Goal: Information Seeking & Learning: Learn about a topic

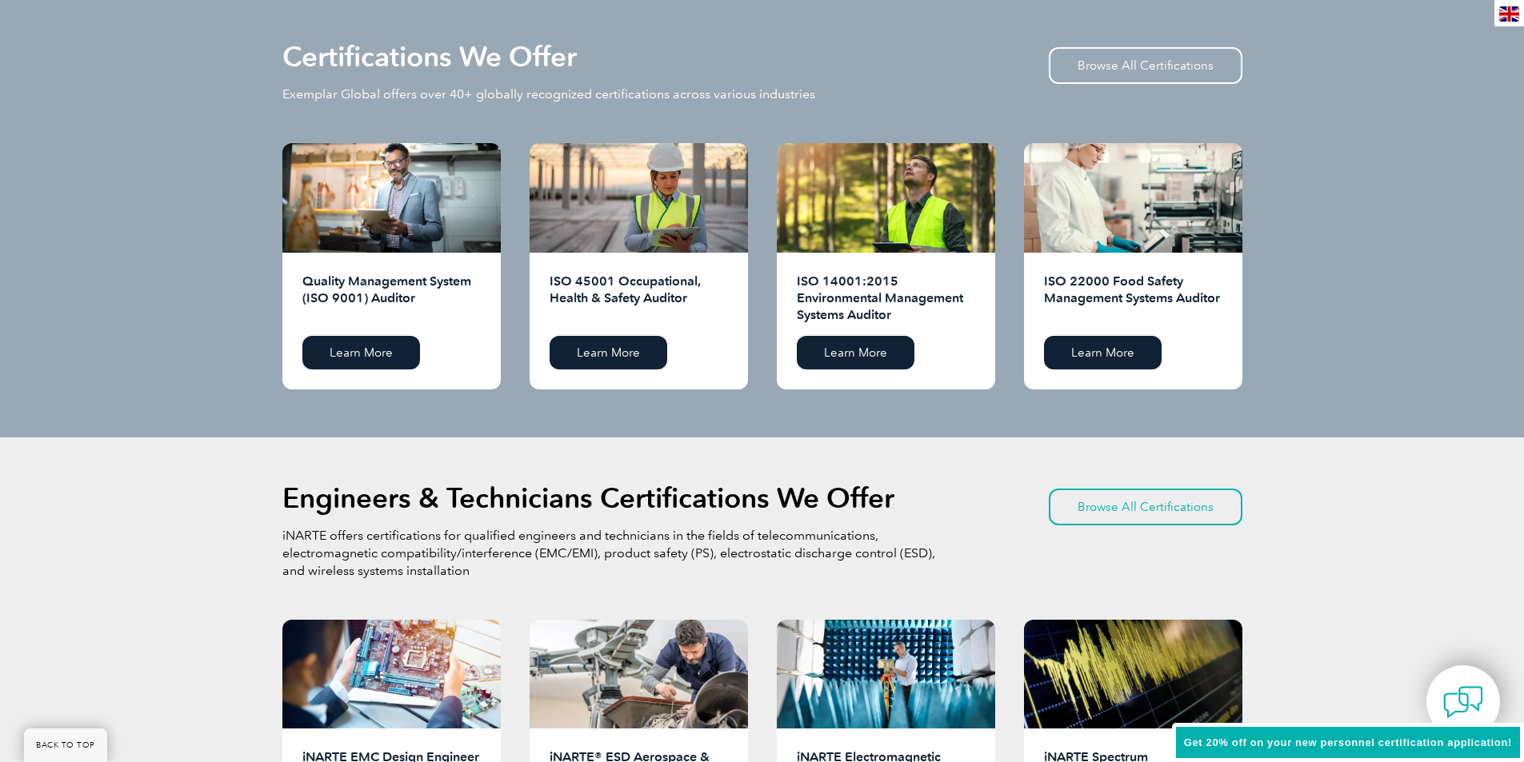
scroll to position [1600, 0]
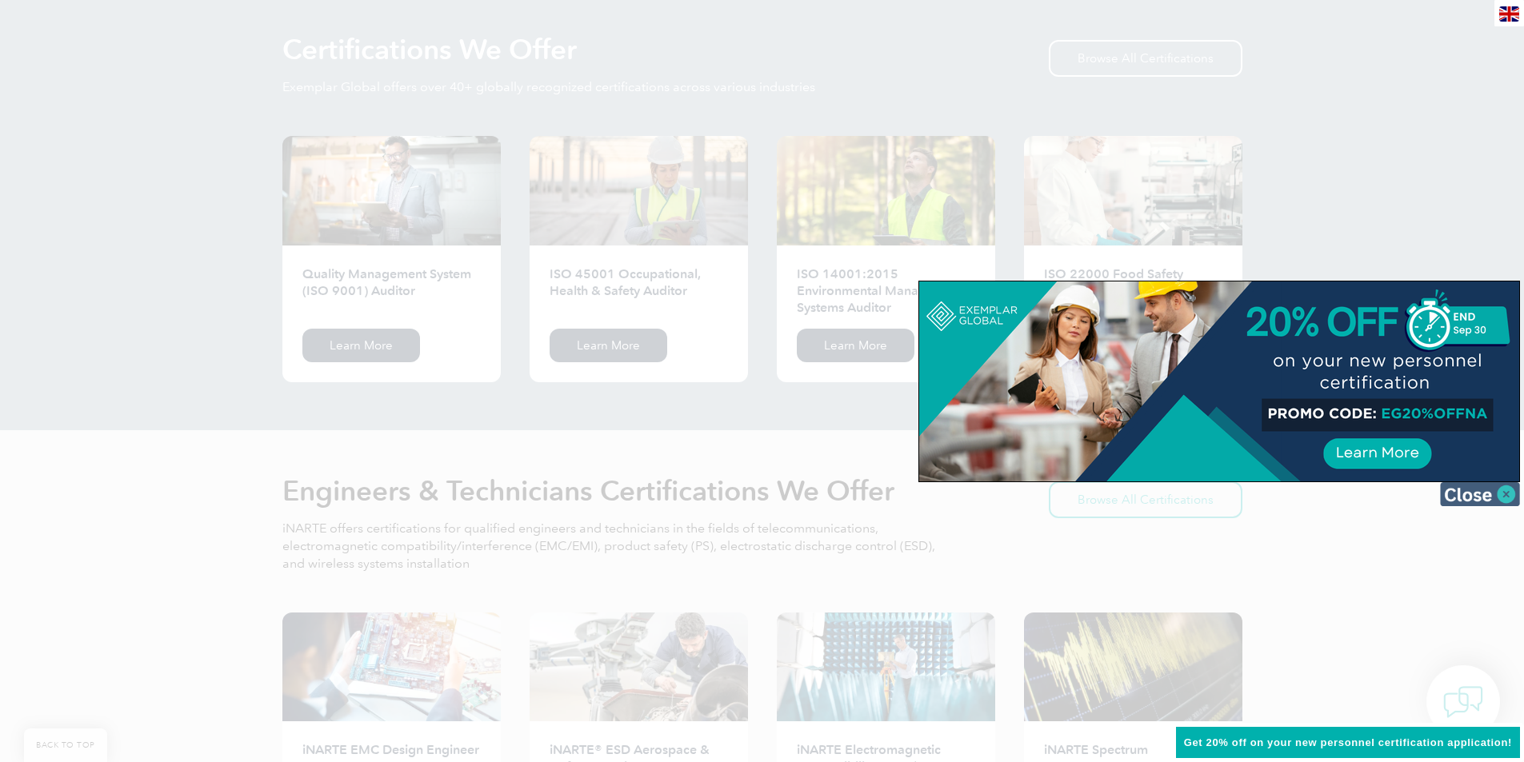
click at [1474, 494] on img at bounding box center [1480, 494] width 80 height 24
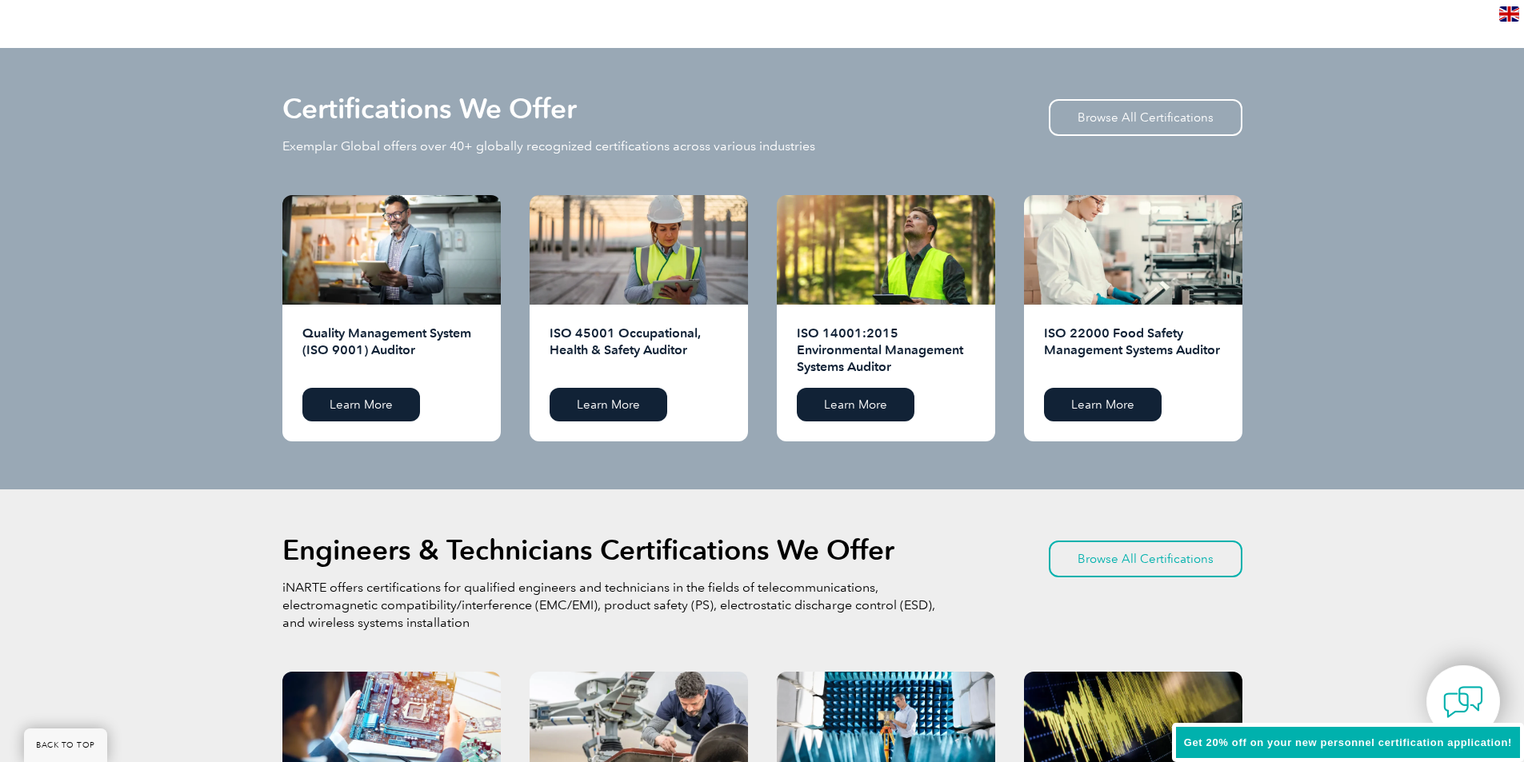
scroll to position [1520, 0]
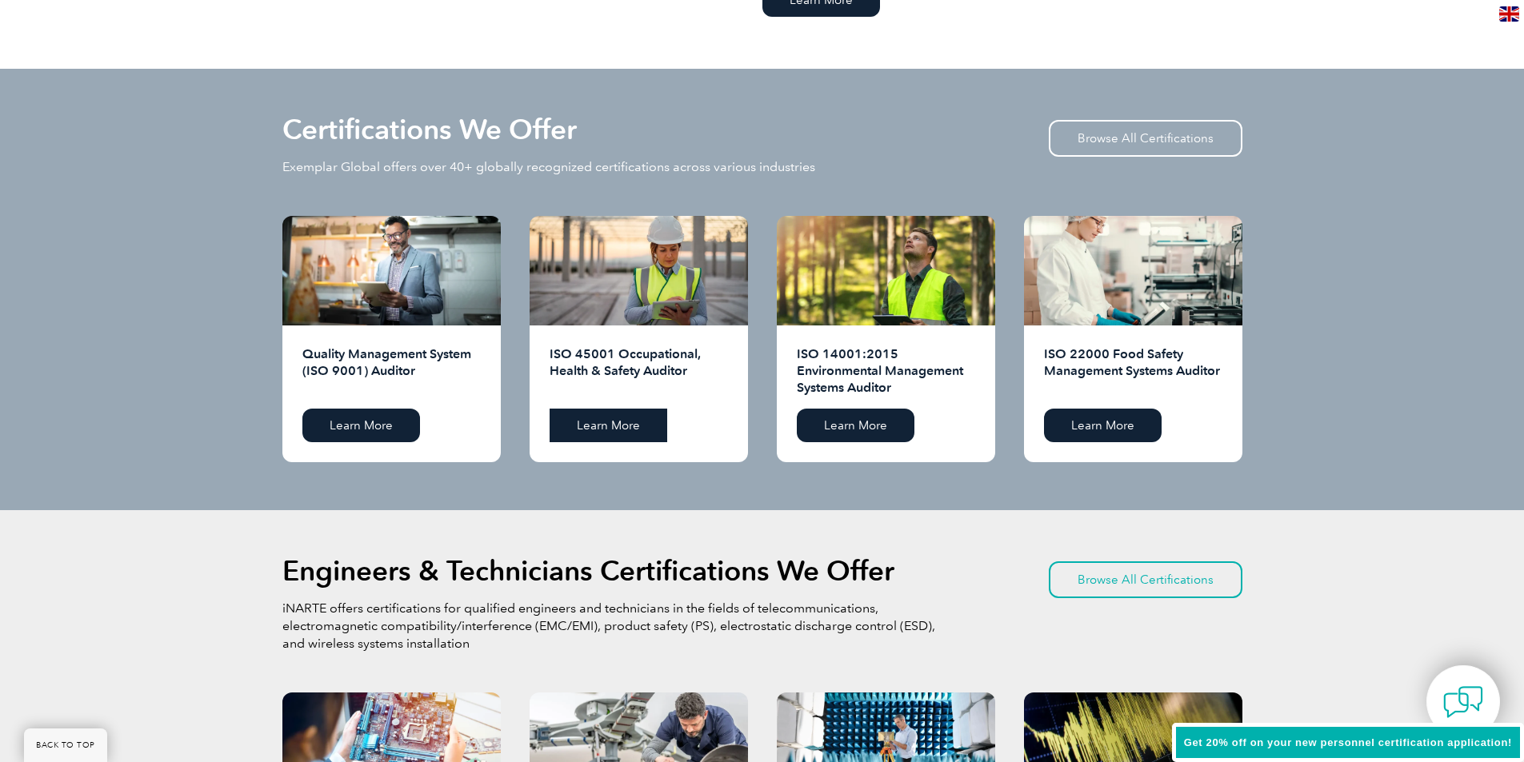
click at [603, 423] on link "Learn More" at bounding box center [608, 426] width 118 height 34
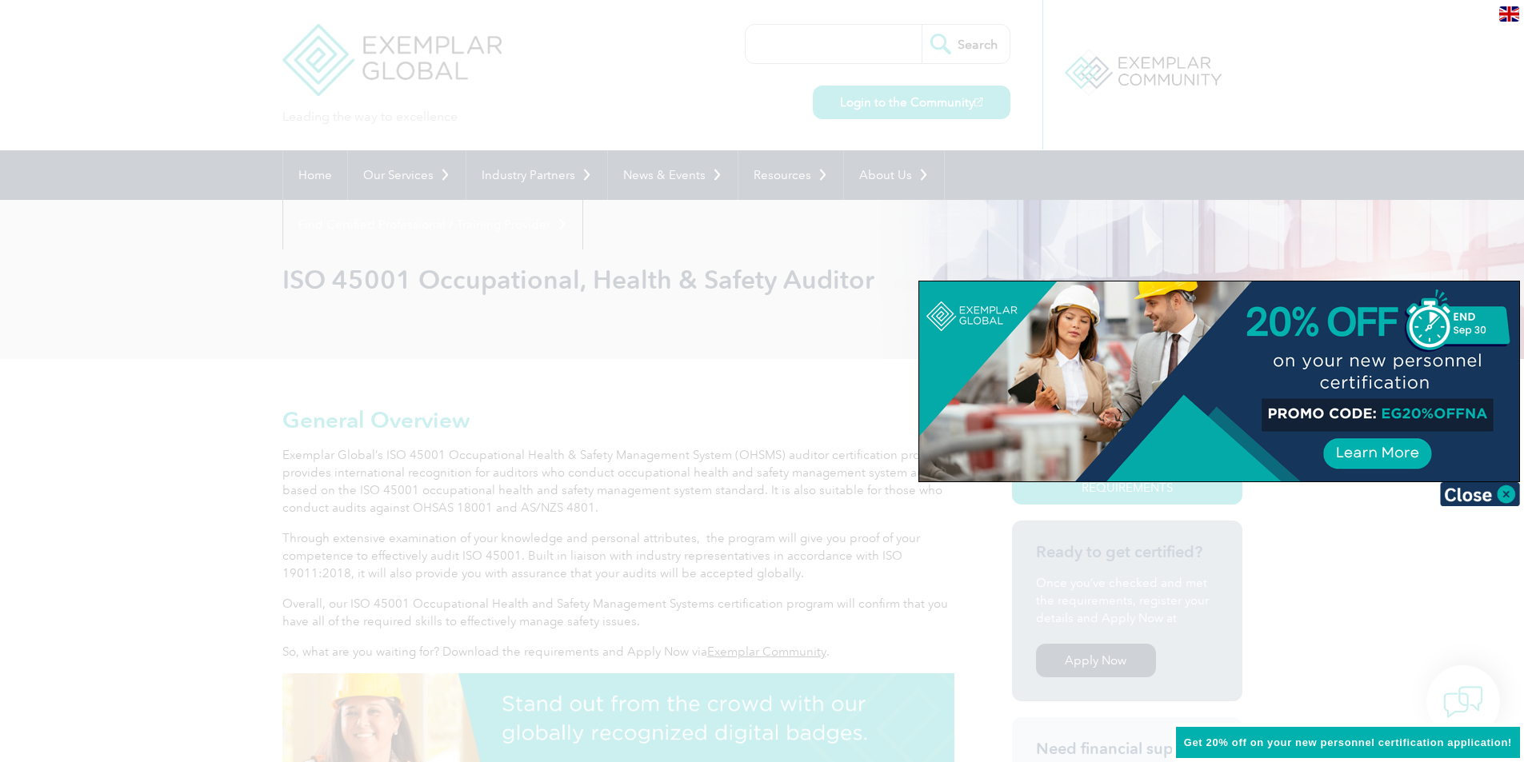
click at [1476, 496] on img at bounding box center [1480, 494] width 80 height 24
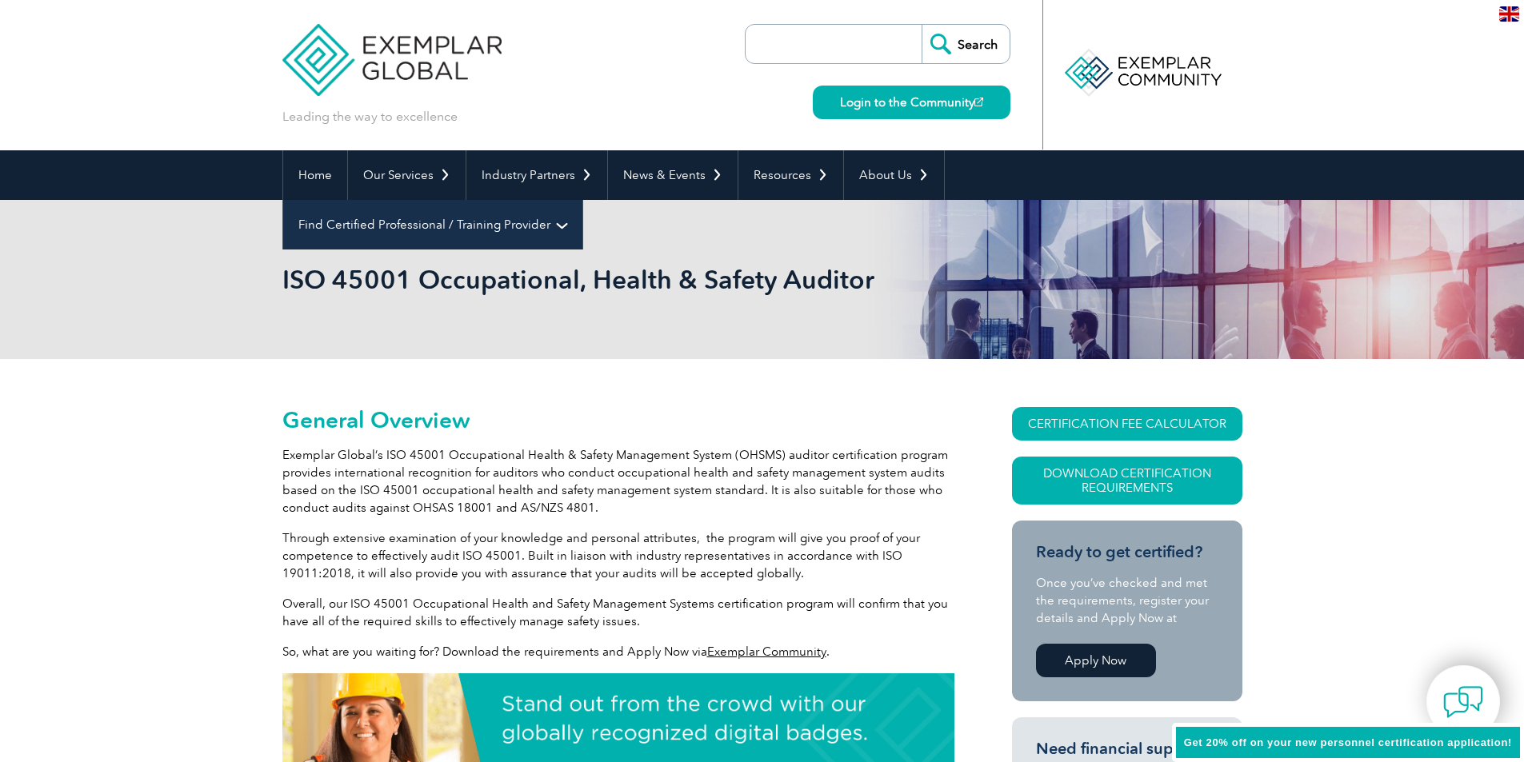
click at [582, 200] on link "Find Certified Professional / Training Provider" at bounding box center [432, 225] width 299 height 50
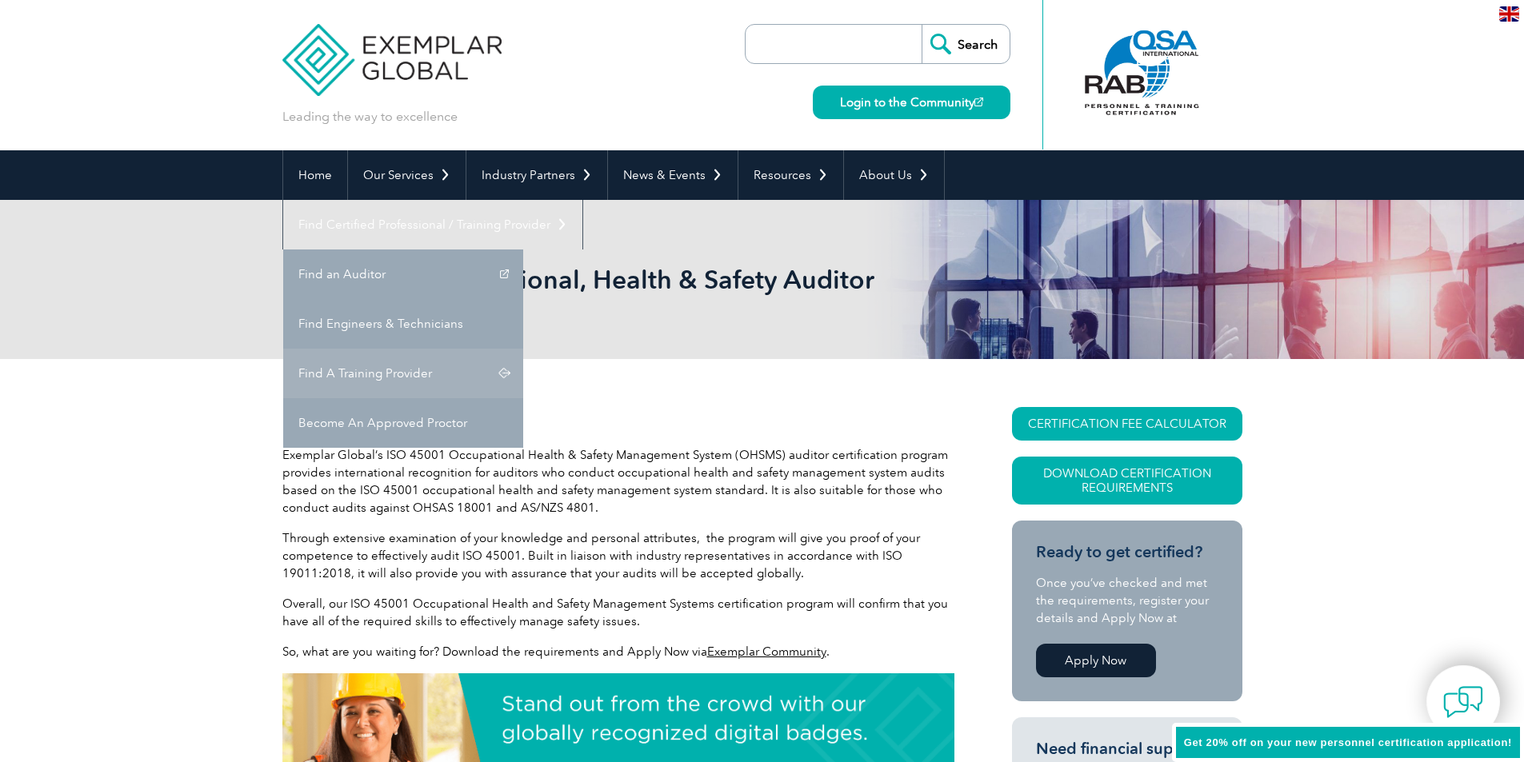
click at [523, 349] on link "Find A Training Provider" at bounding box center [403, 374] width 240 height 50
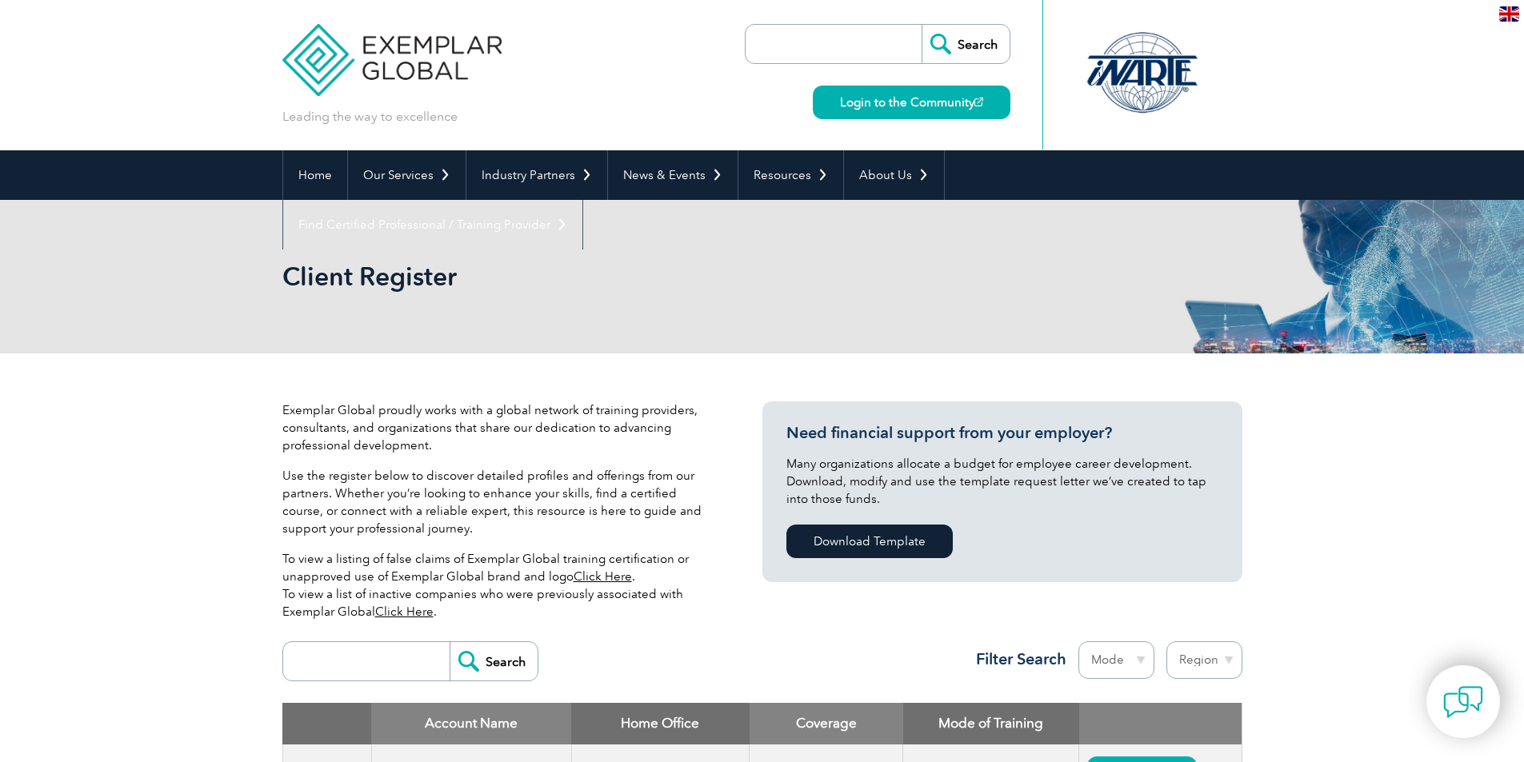
scroll to position [66, 0]
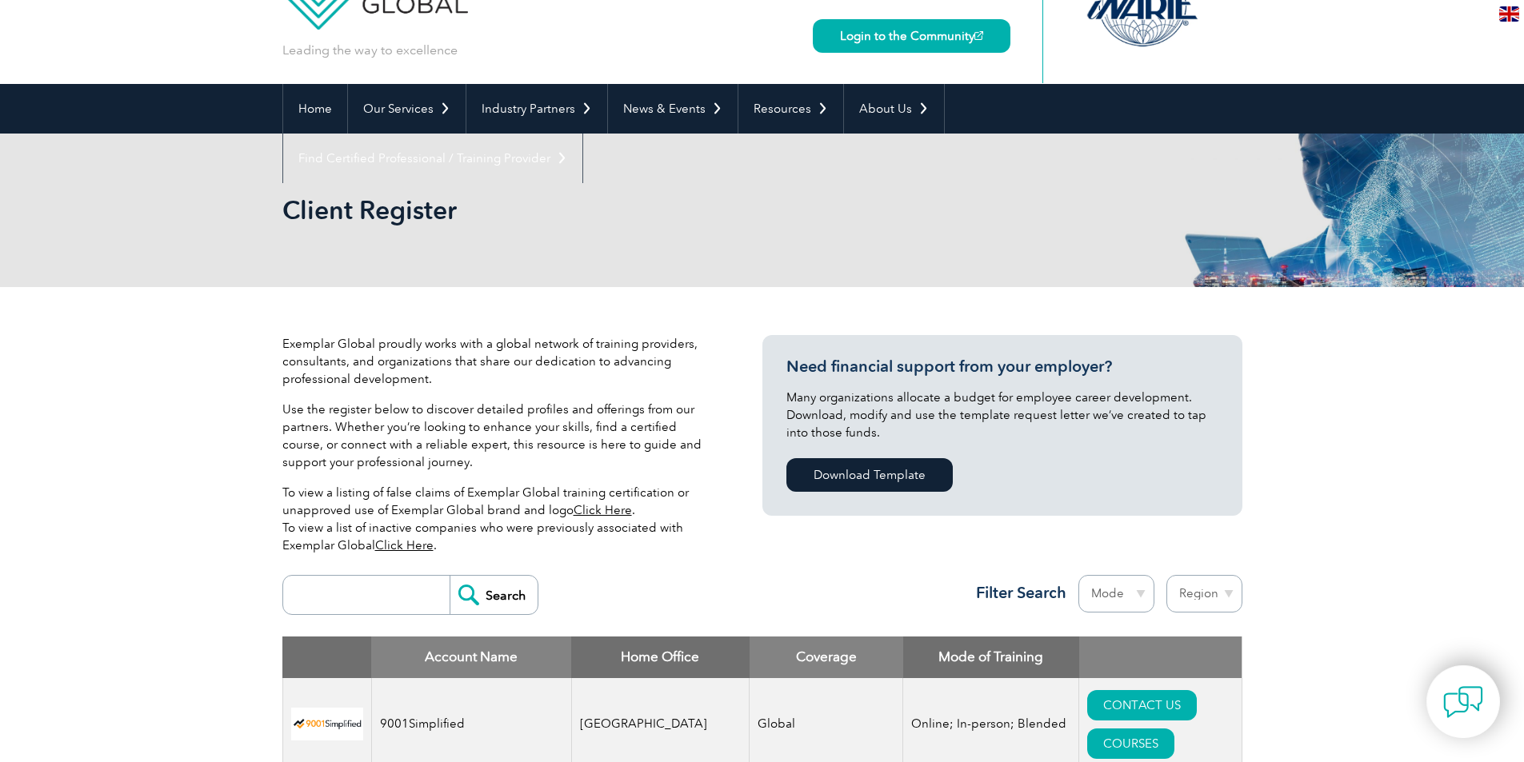
click at [363, 593] on input "search" at bounding box center [370, 595] width 158 height 38
type input "ists"
click at [449, 576] on input "Search" at bounding box center [493, 595] width 88 height 38
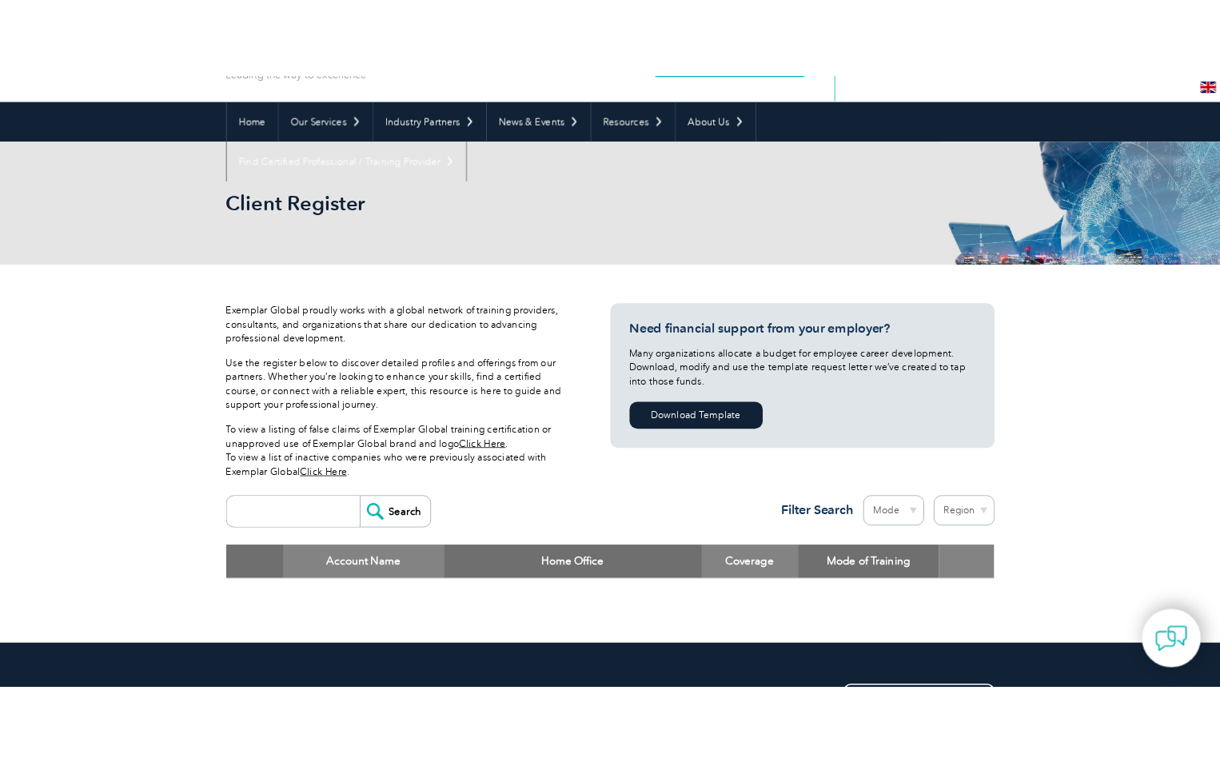
scroll to position [319, 0]
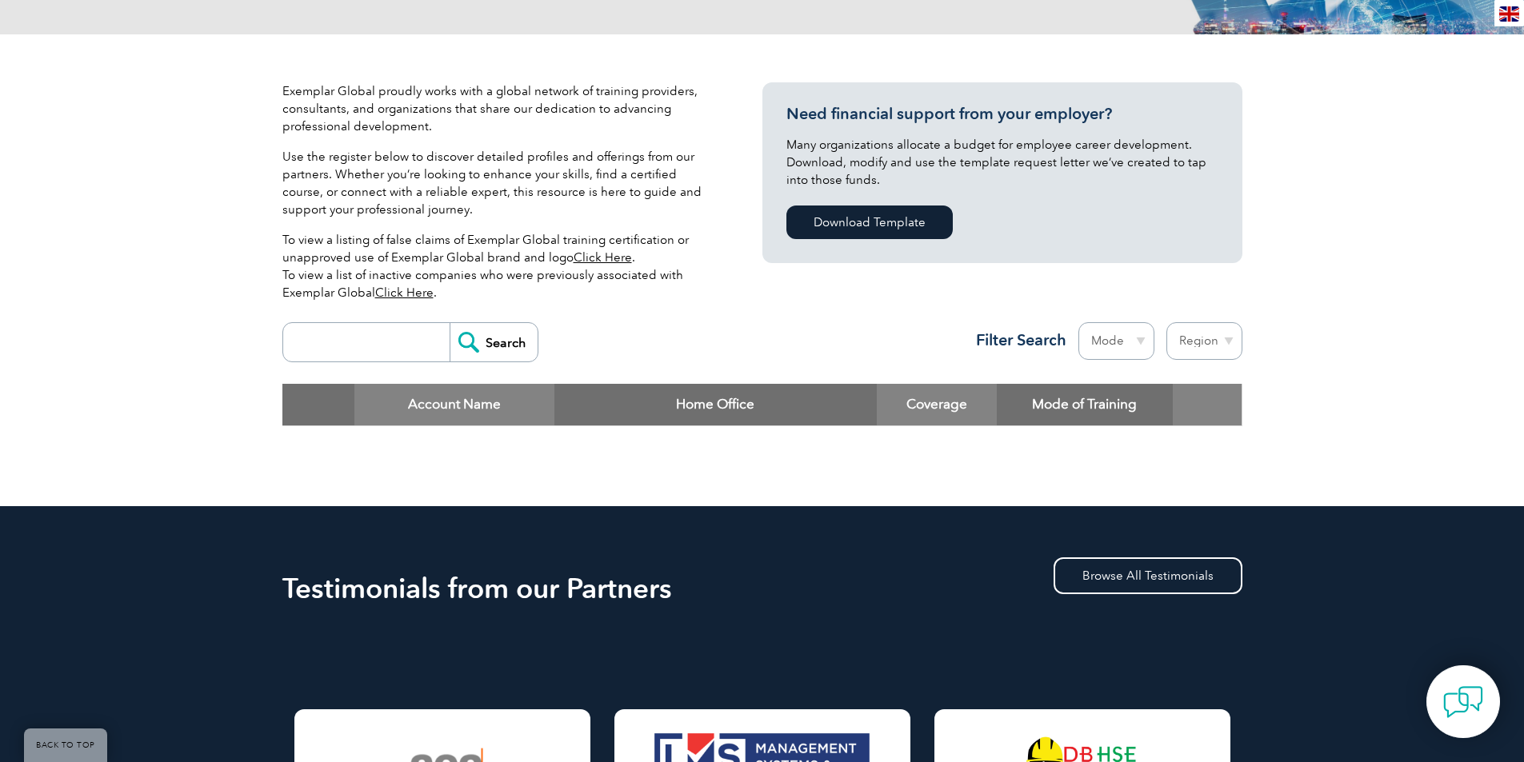
click at [359, 336] on input "search" at bounding box center [370, 342] width 158 height 38
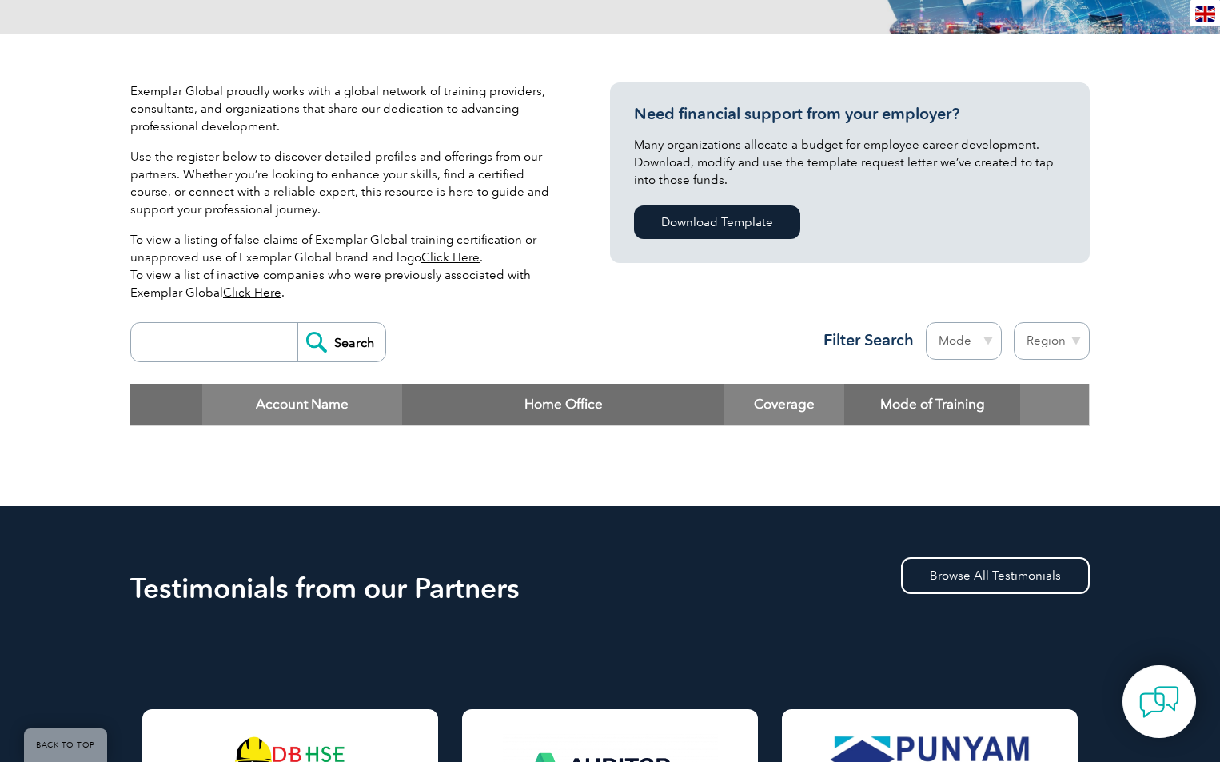
click at [183, 346] on input "search" at bounding box center [218, 342] width 158 height 38
paste input "international safety and technical services"
type input "international safety and technical services"
click at [298, 323] on input "Search" at bounding box center [342, 342] width 88 height 38
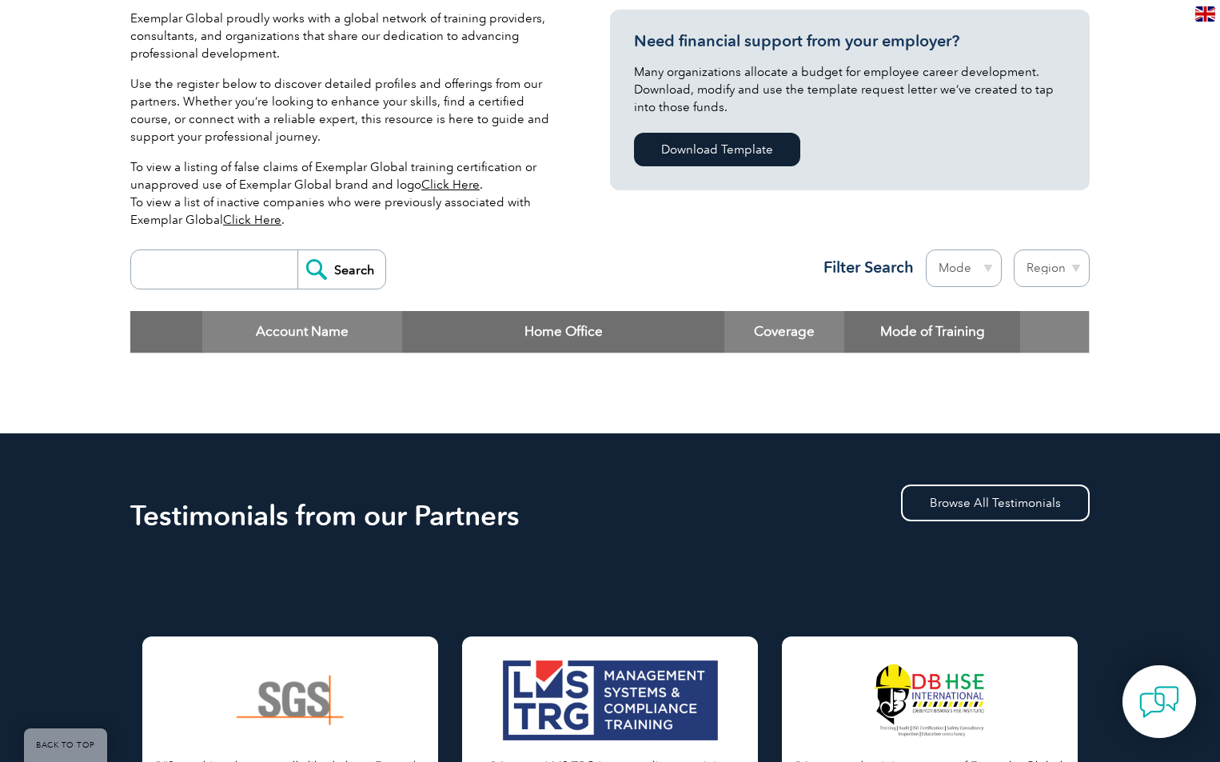
scroll to position [400, 0]
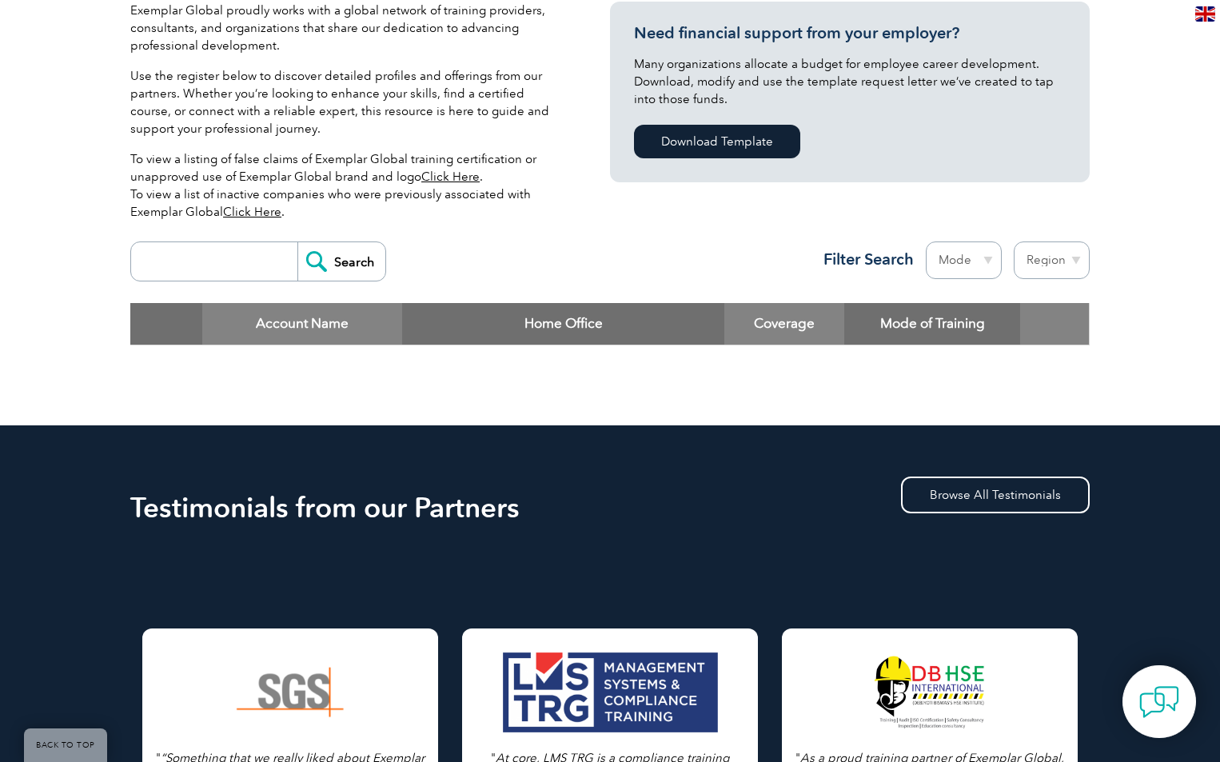
click at [217, 258] on input "search" at bounding box center [218, 261] width 158 height 38
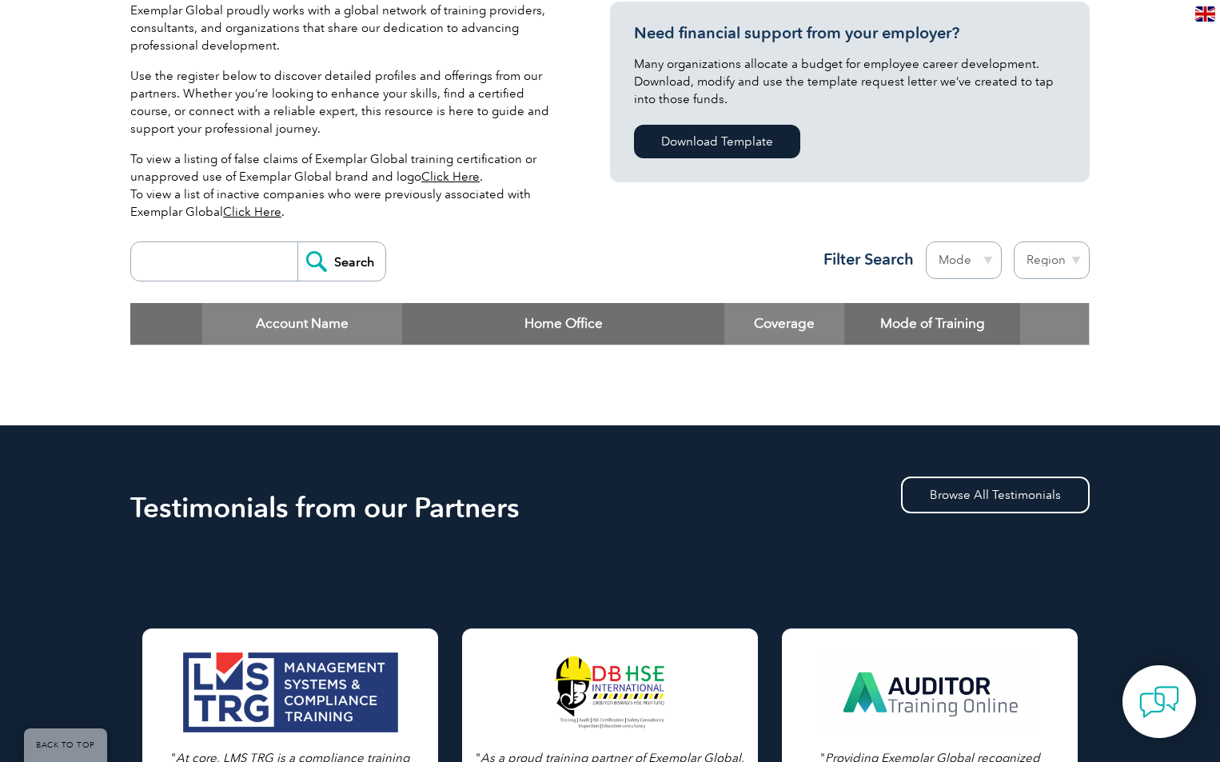
type input "international safety and technical services"
click at [350, 262] on input "Search" at bounding box center [342, 261] width 88 height 38
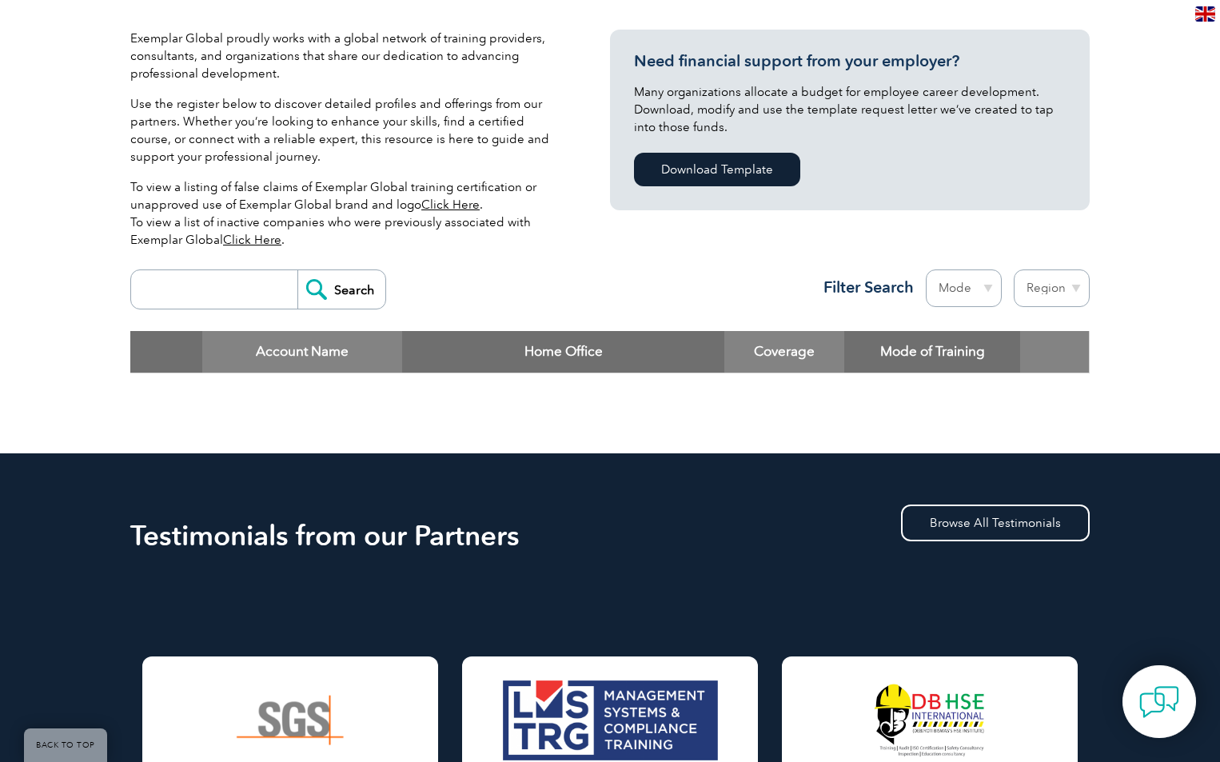
scroll to position [400, 0]
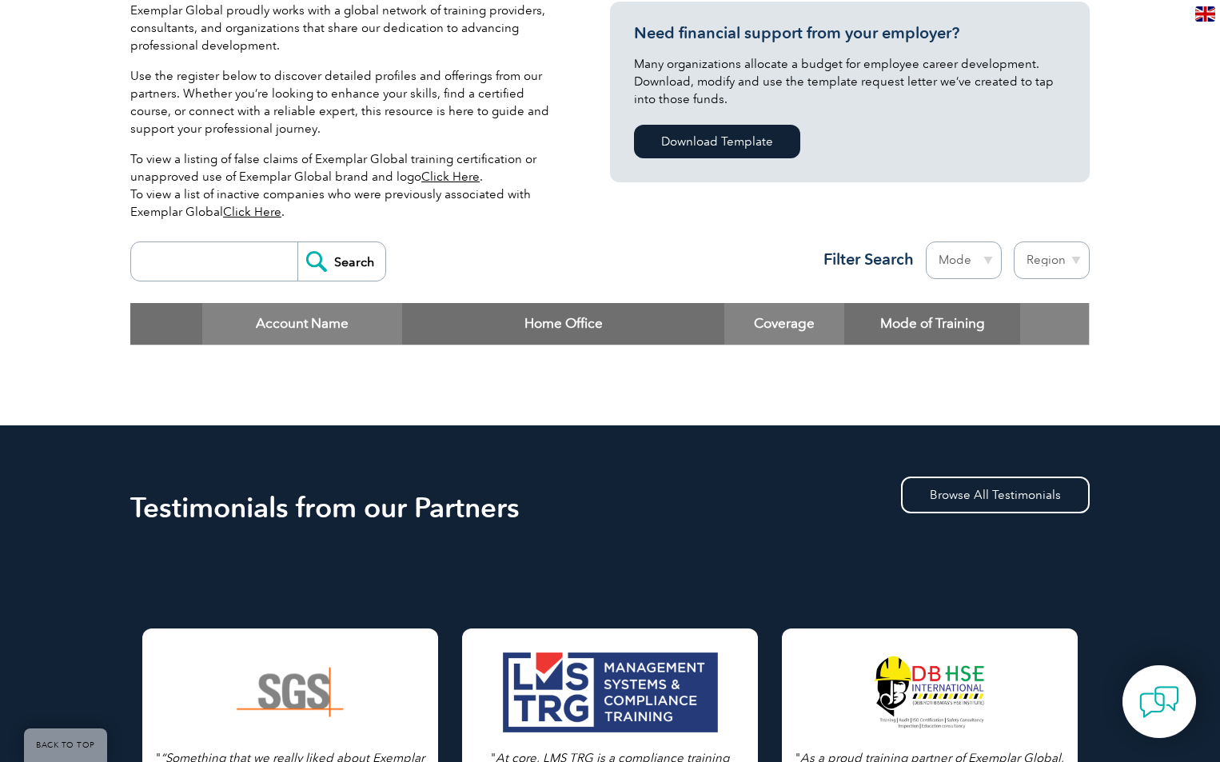
click at [242, 266] on input "search" at bounding box center [218, 261] width 158 height 38
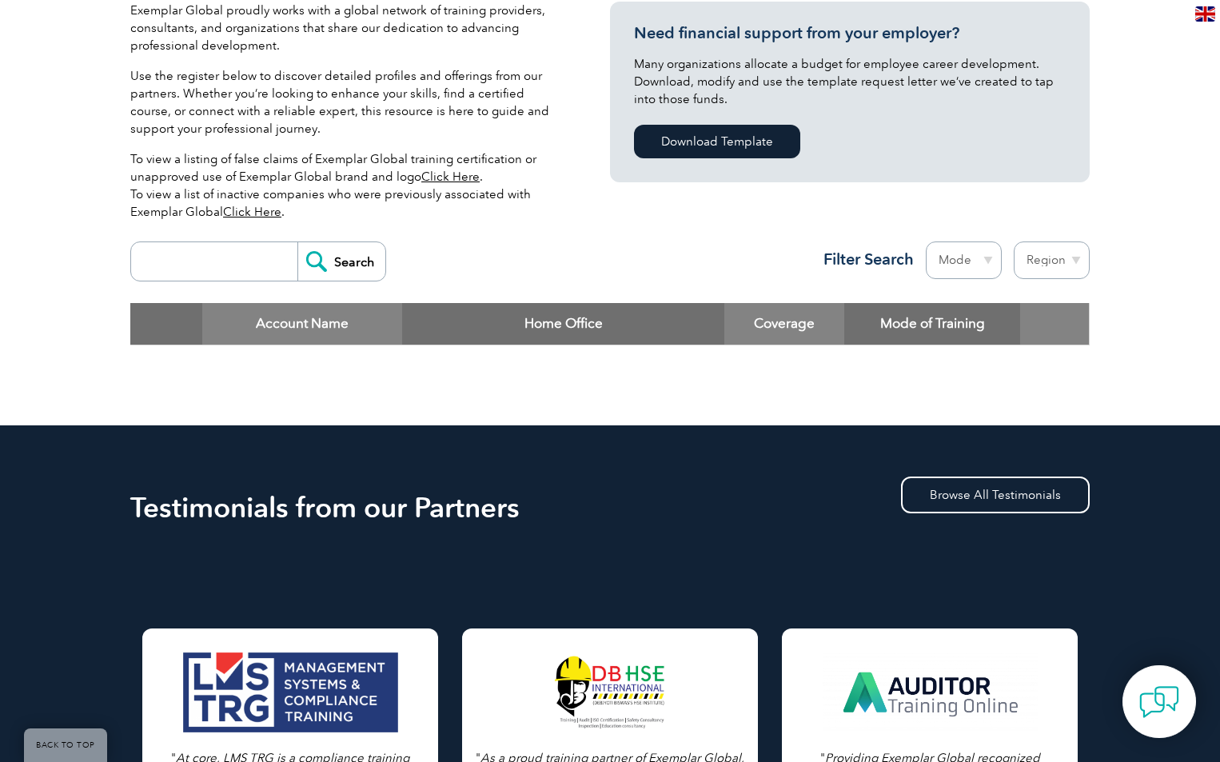
drag, startPoint x: 730, startPoint y: 393, endPoint x: 742, endPoint y: 378, distance: 20.0
click at [731, 393] on div "Exemplar Global proudly works with a global network of training providers, cons…" at bounding box center [610, 190] width 960 height 472
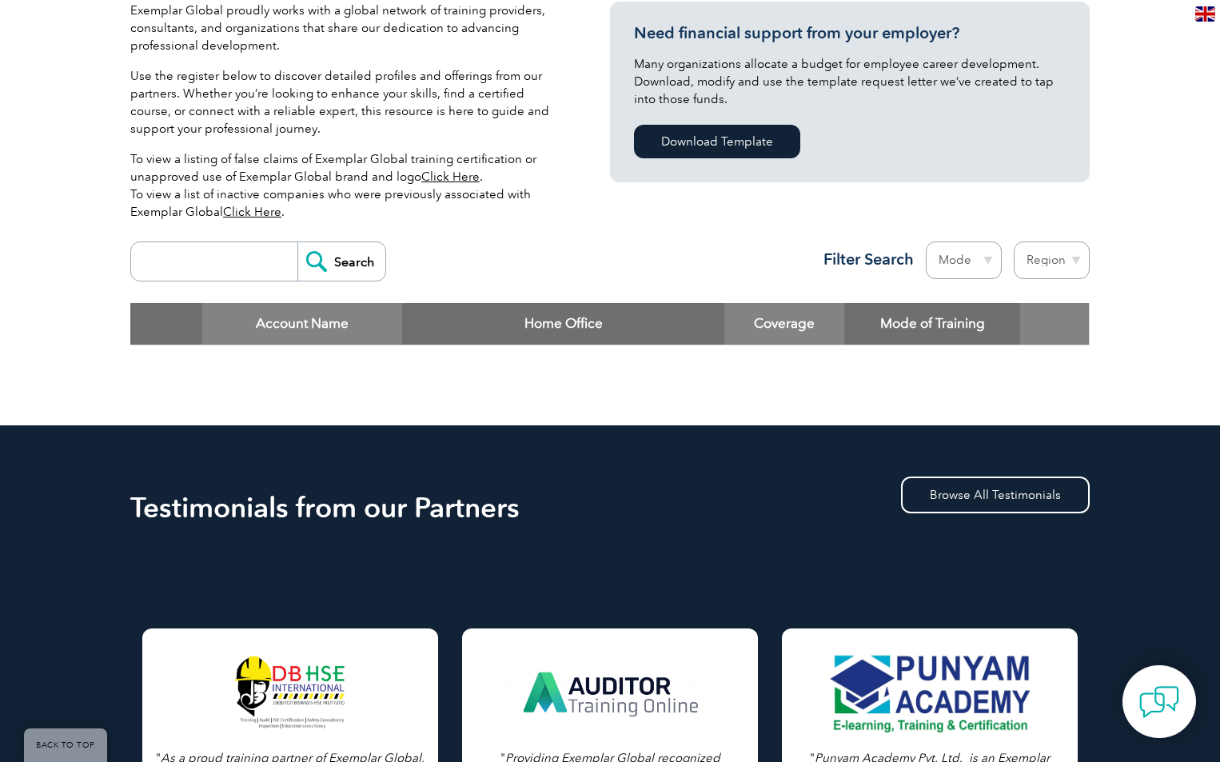
click at [158, 268] on input "search" at bounding box center [218, 261] width 158 height 38
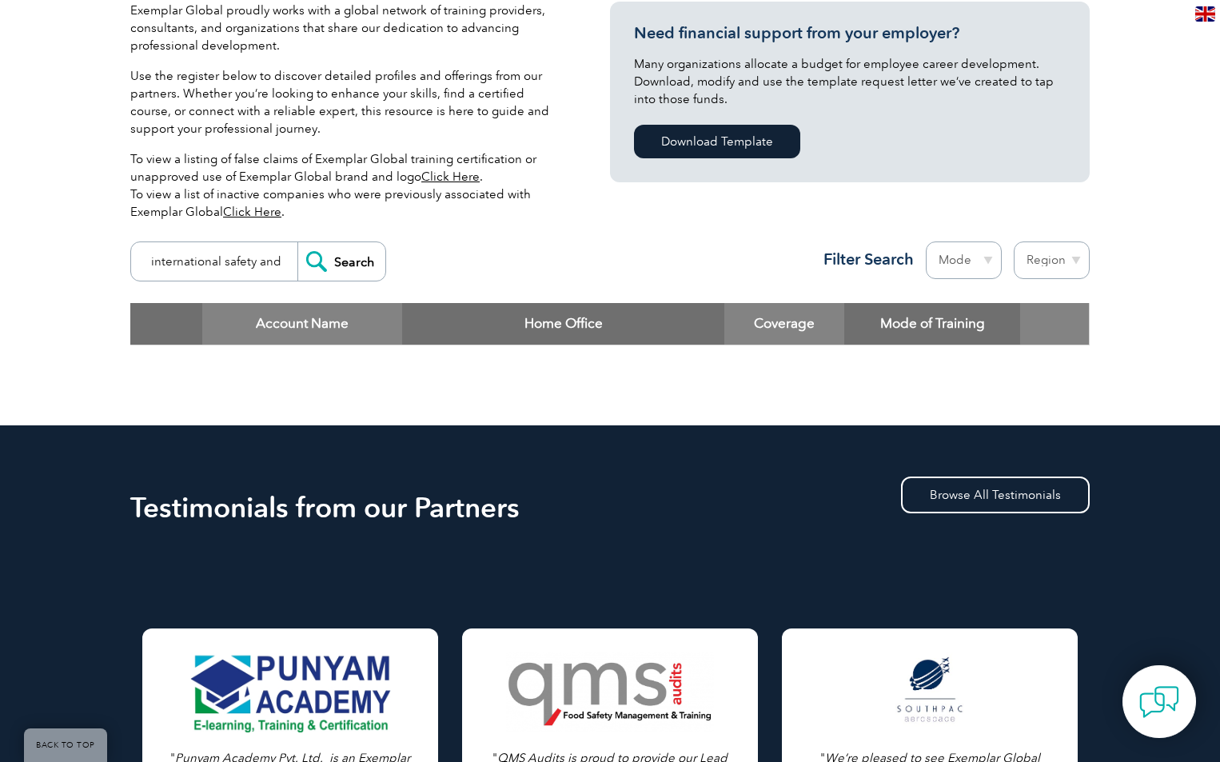
click at [225, 270] on input "international safety and technical services" at bounding box center [218, 261] width 158 height 38
click at [278, 262] on input "international safety and technical services" at bounding box center [218, 261] width 158 height 38
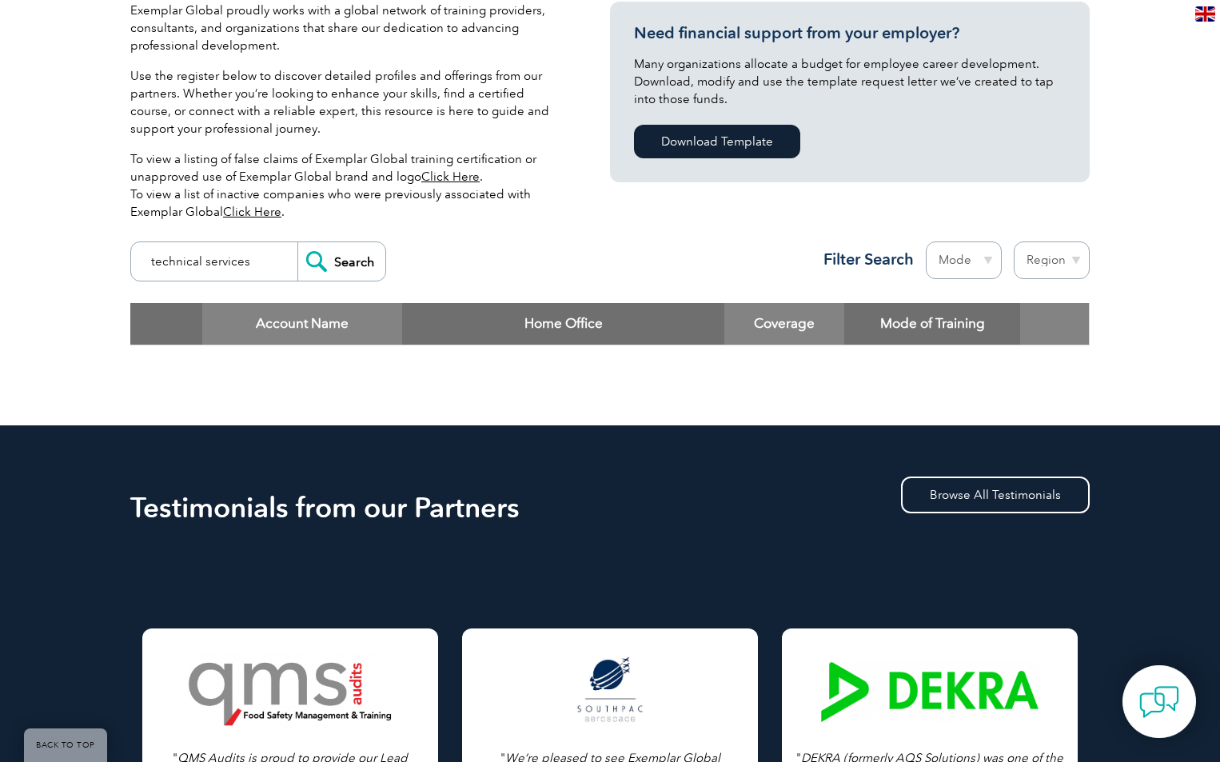
click at [237, 250] on input "technical services" at bounding box center [218, 261] width 158 height 38
click at [251, 263] on input "technical services" at bounding box center [218, 261] width 158 height 38
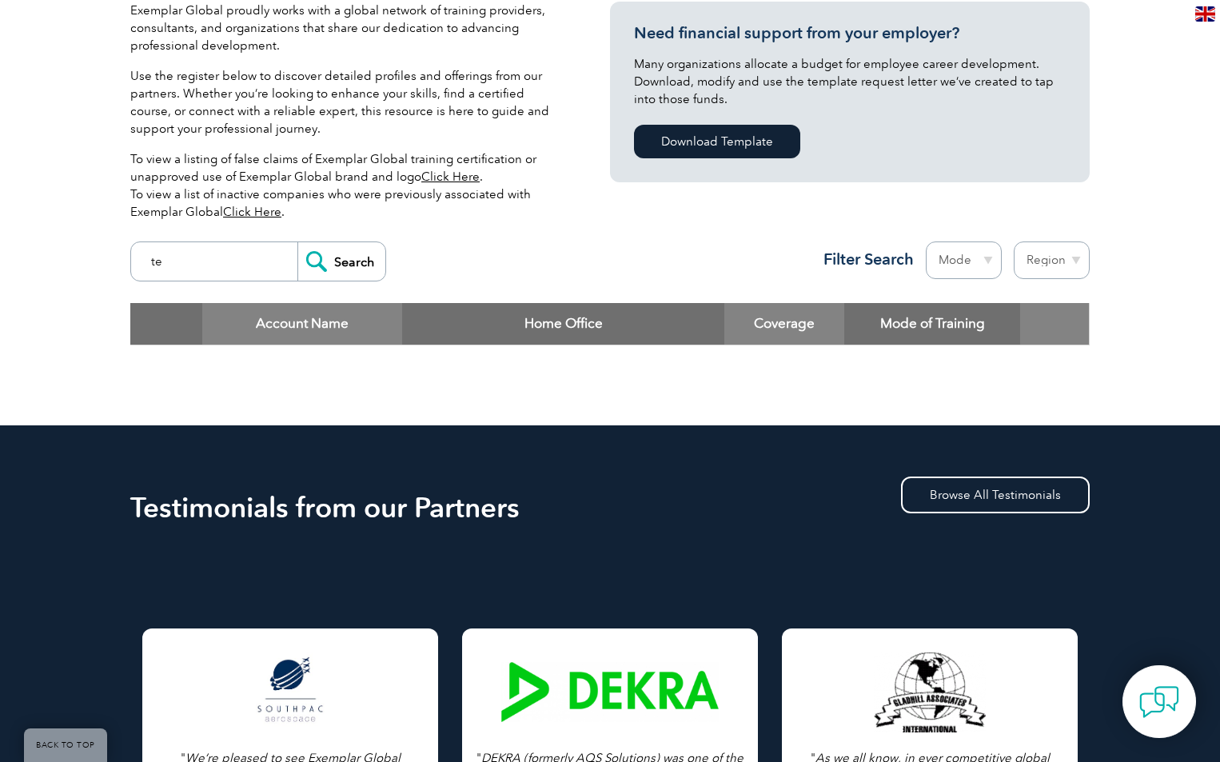
type input "t"
click at [575, 202] on div "Exemplar Global proudly works with a global network of training providers, cons…" at bounding box center [370, 118] width 480 height 232
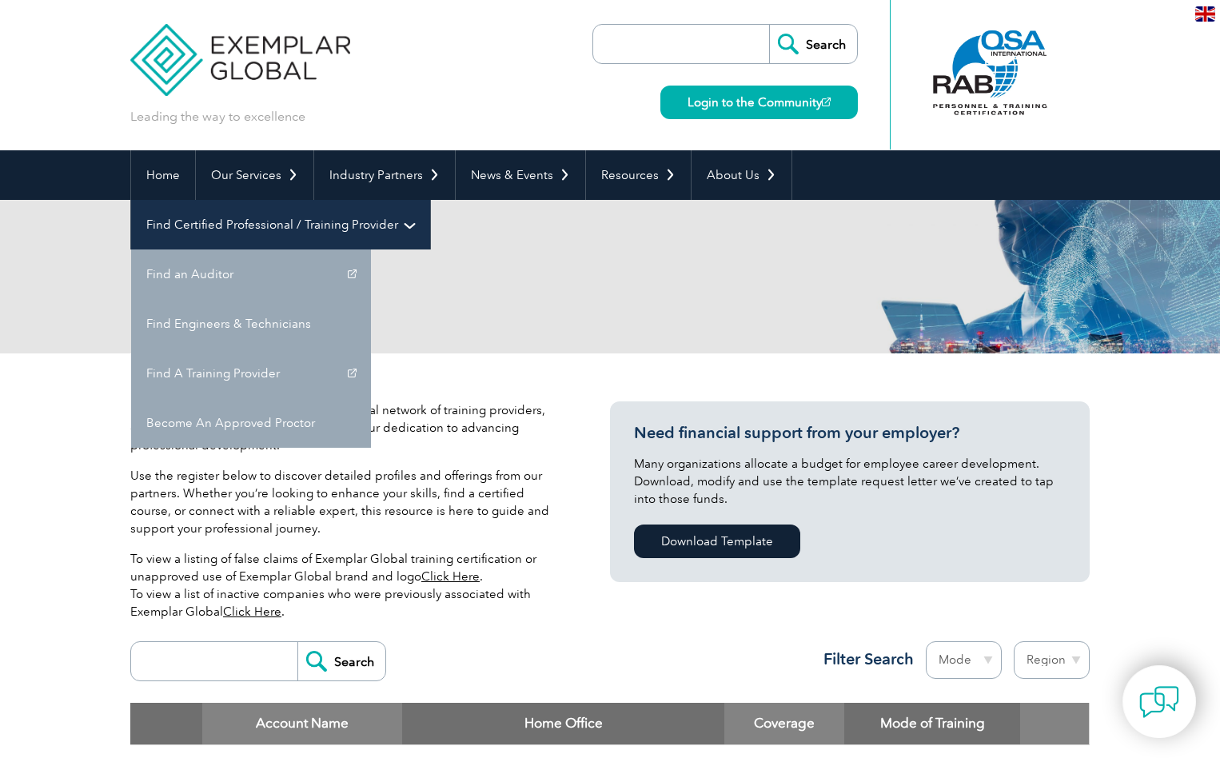
drag, startPoint x: 962, startPoint y: 178, endPoint x: 977, endPoint y: 191, distance: 19.8
click at [430, 200] on link "Find Certified Professional / Training Provider" at bounding box center [280, 225] width 299 height 50
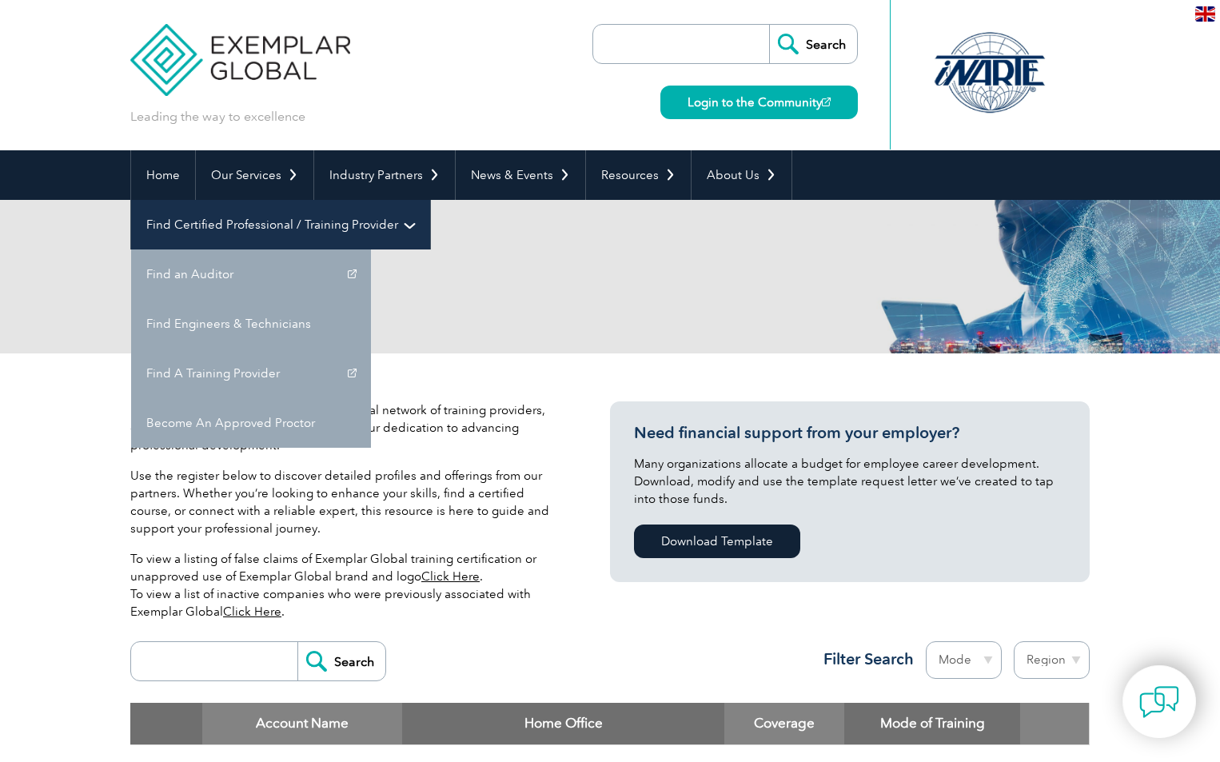
click at [430, 200] on link "Find Certified Professional / Training Provider" at bounding box center [280, 225] width 299 height 50
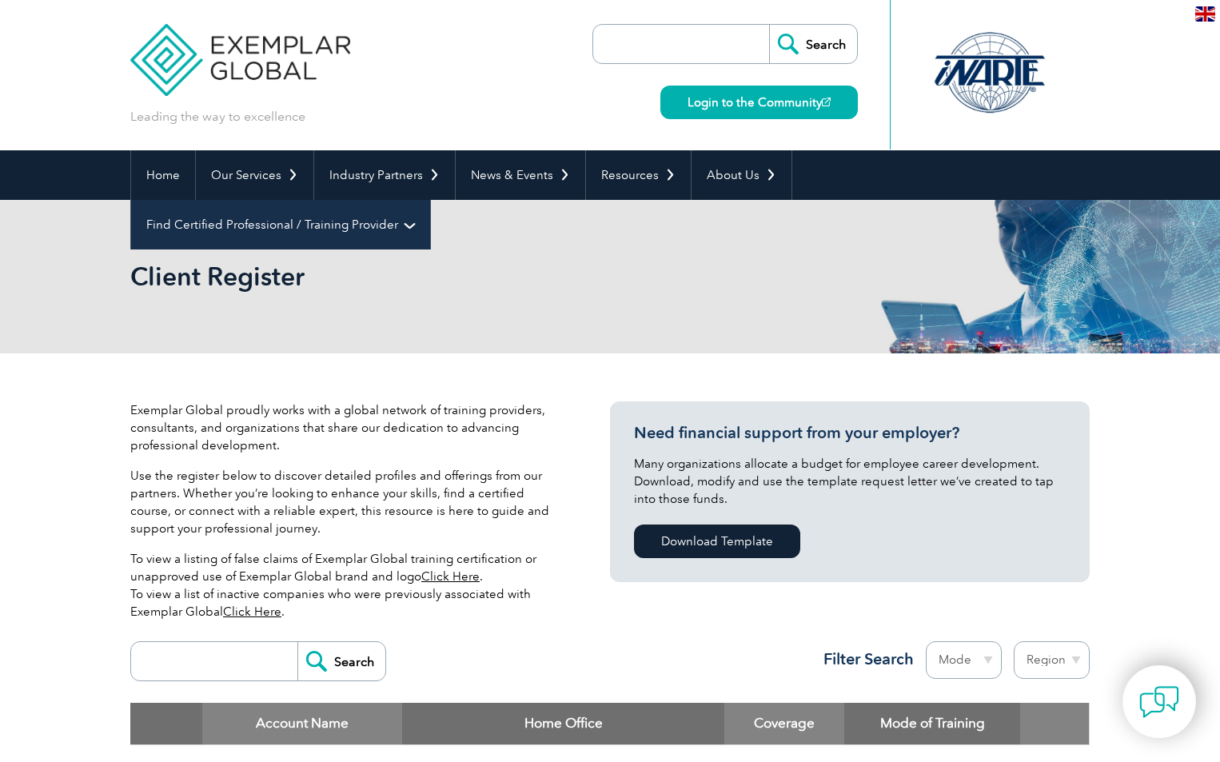
click at [430, 200] on link "Find Certified Professional / Training Provider" at bounding box center [280, 225] width 299 height 50
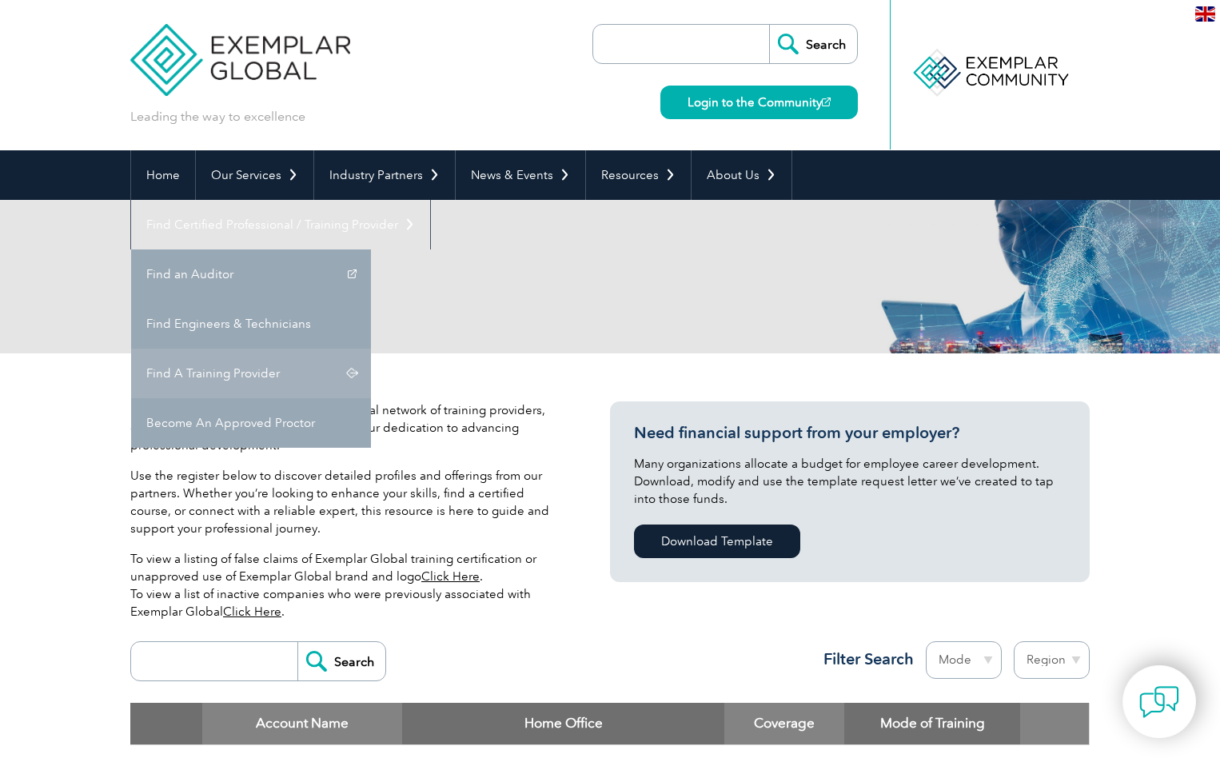
click at [371, 349] on link "Find A Training Provider" at bounding box center [251, 374] width 240 height 50
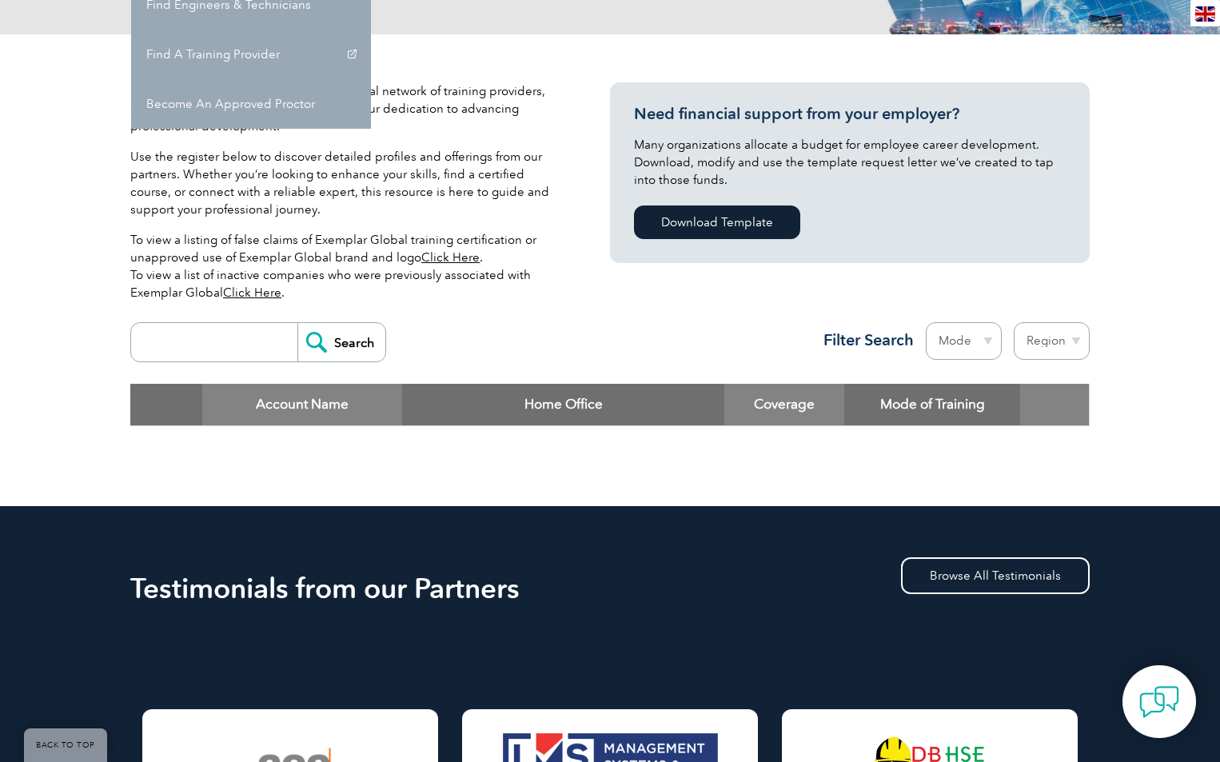
scroll to position [320, 0]
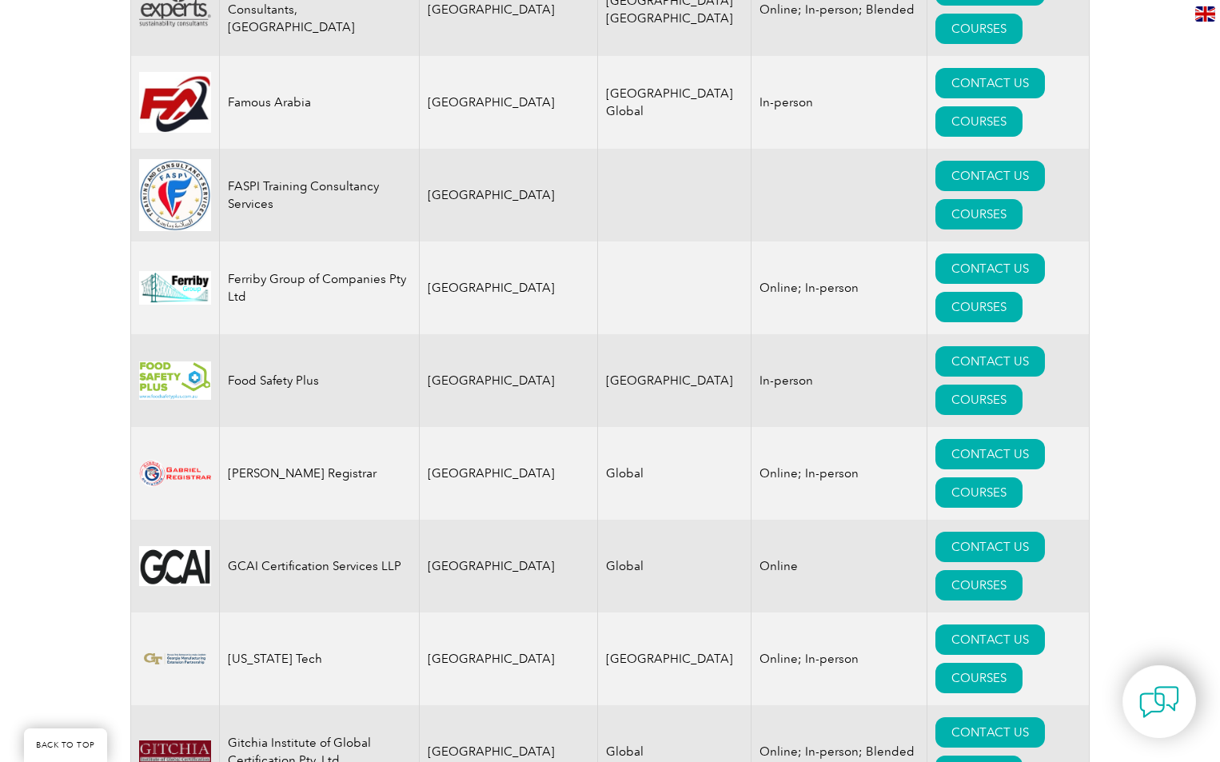
scroll to position [9278, 0]
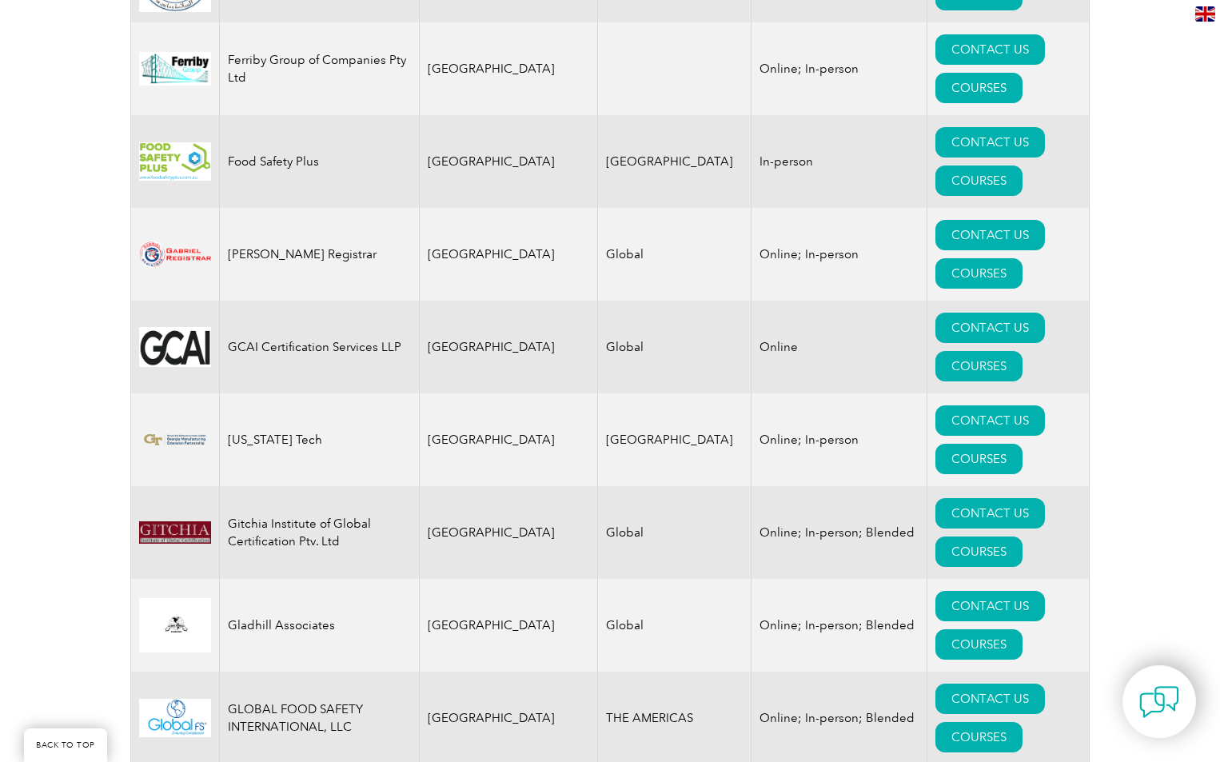
drag, startPoint x: 273, startPoint y: 186, endPoint x: 665, endPoint y: 177, distance: 392.0
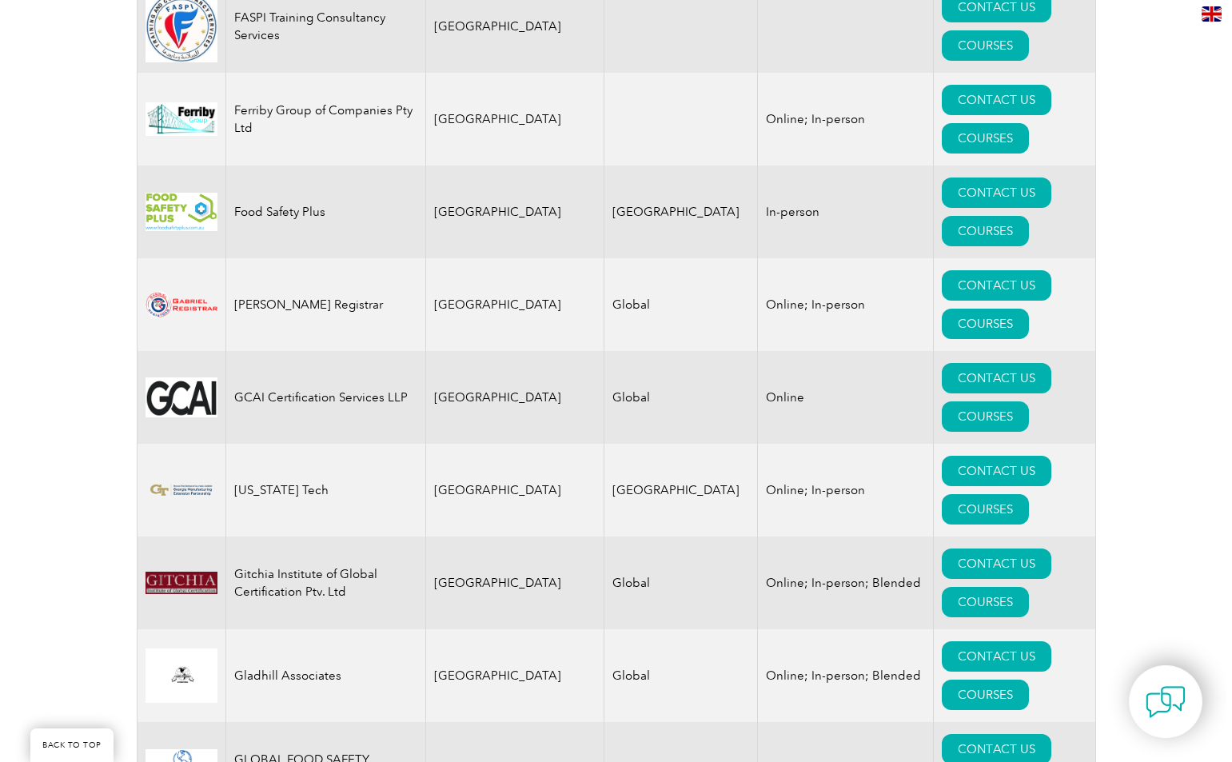
scroll to position [9198, 0]
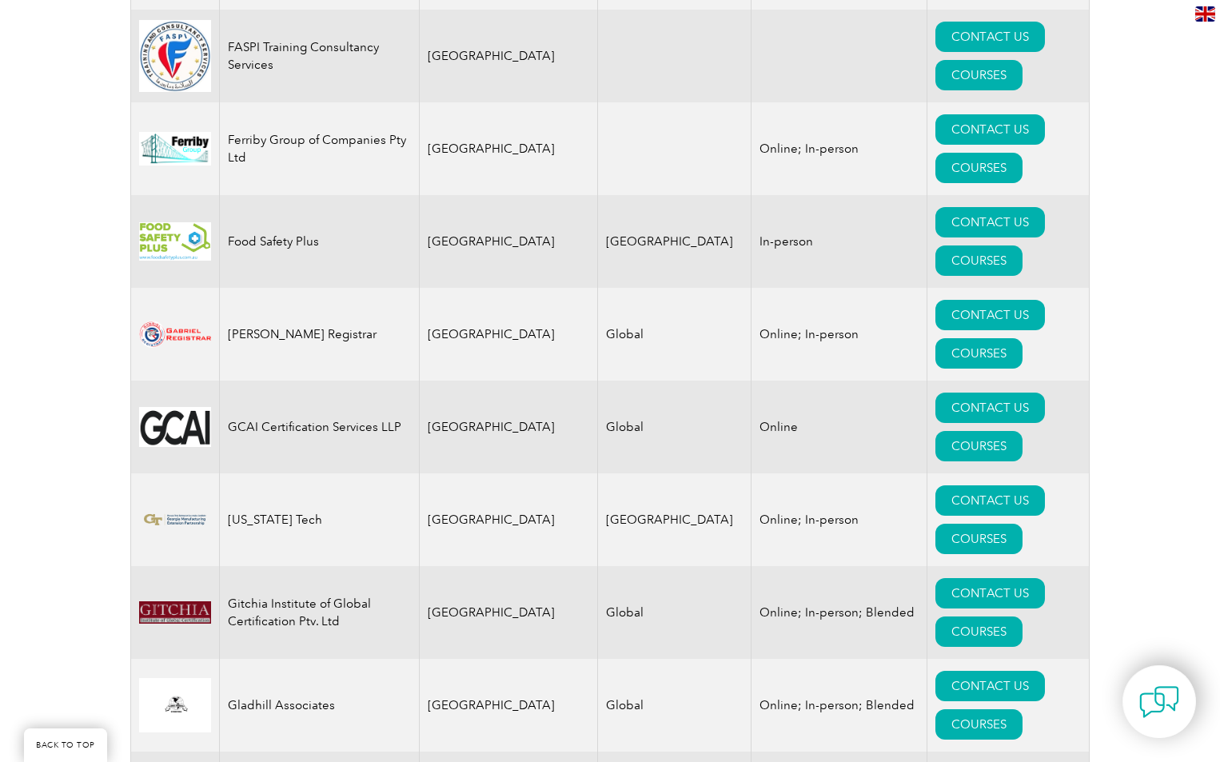
drag, startPoint x: 221, startPoint y: 274, endPoint x: 246, endPoint y: 278, distance: 25.3
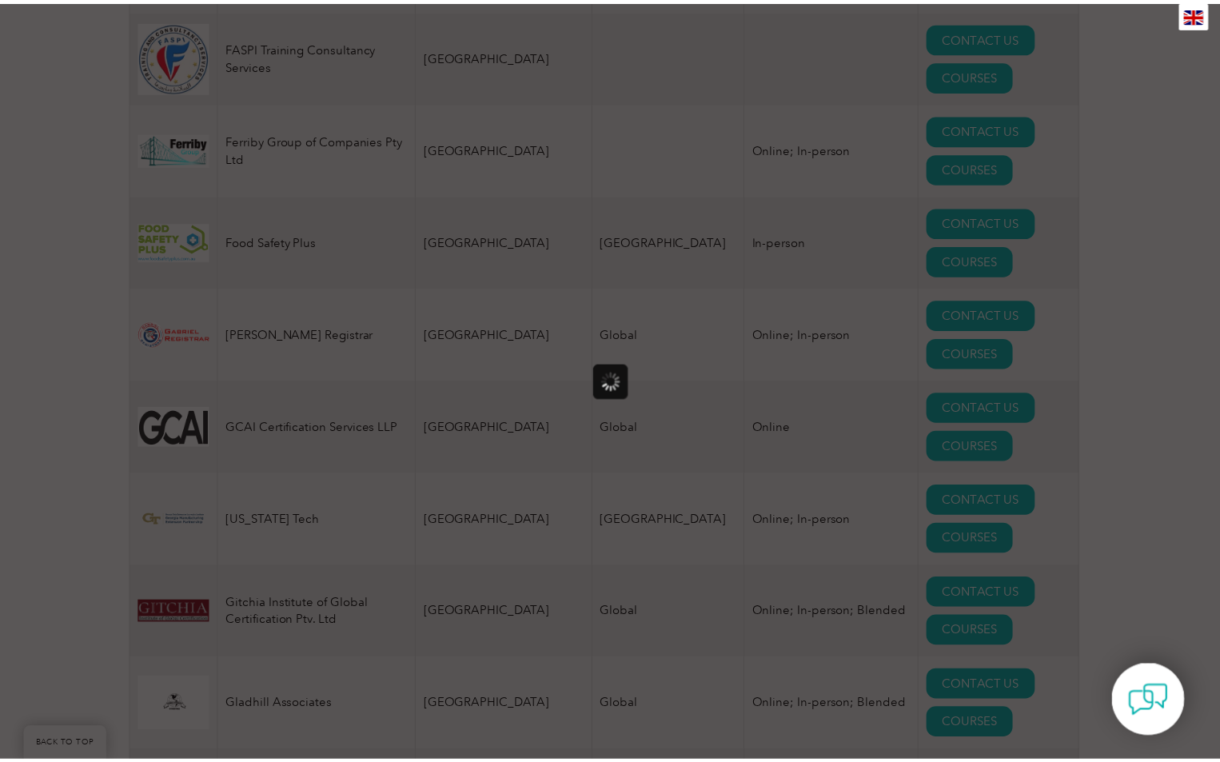
scroll to position [0, 0]
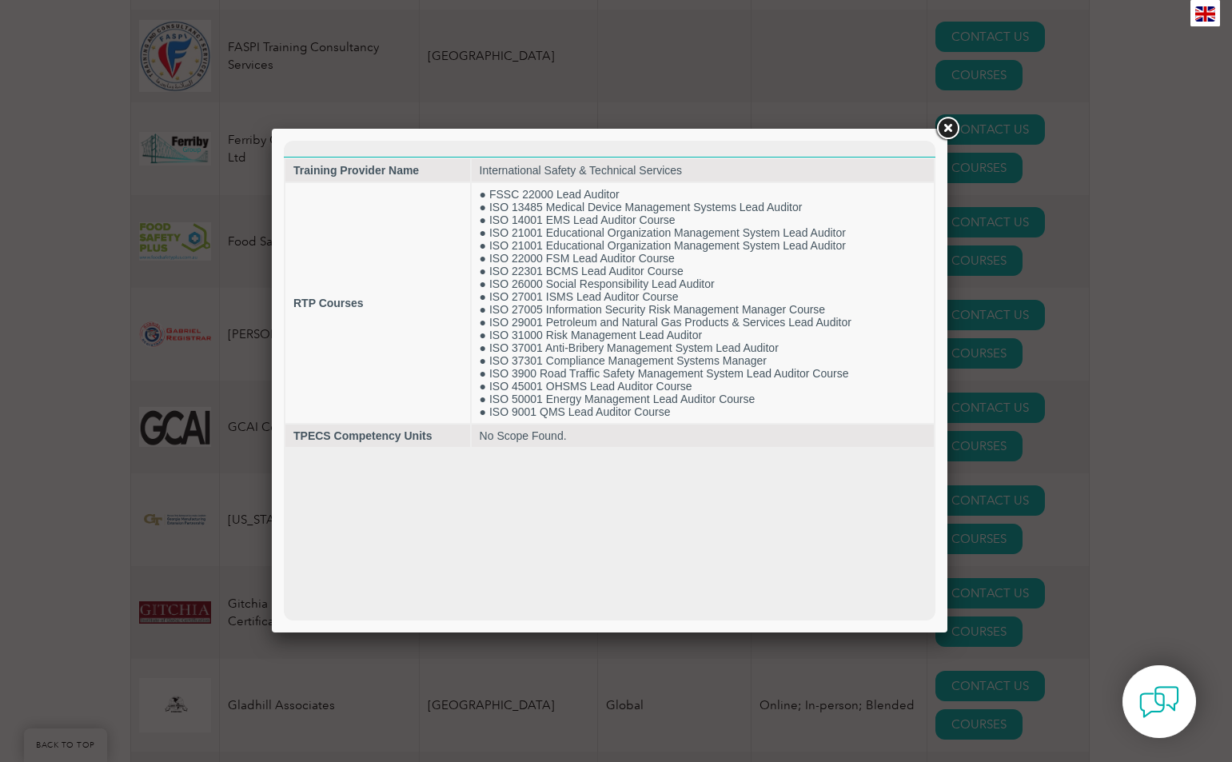
click at [955, 128] on link at bounding box center [947, 128] width 29 height 29
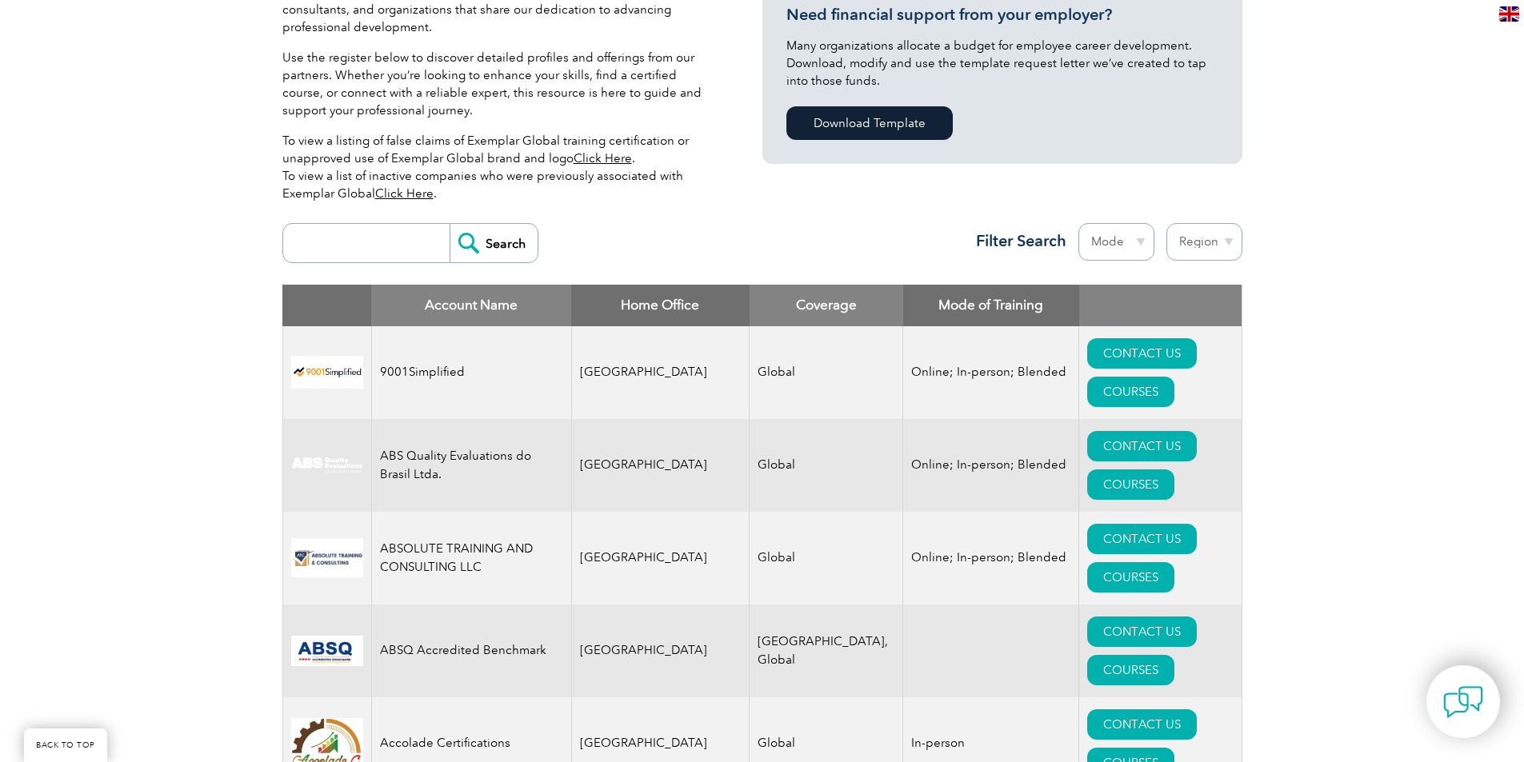
scroll to position [560, 0]
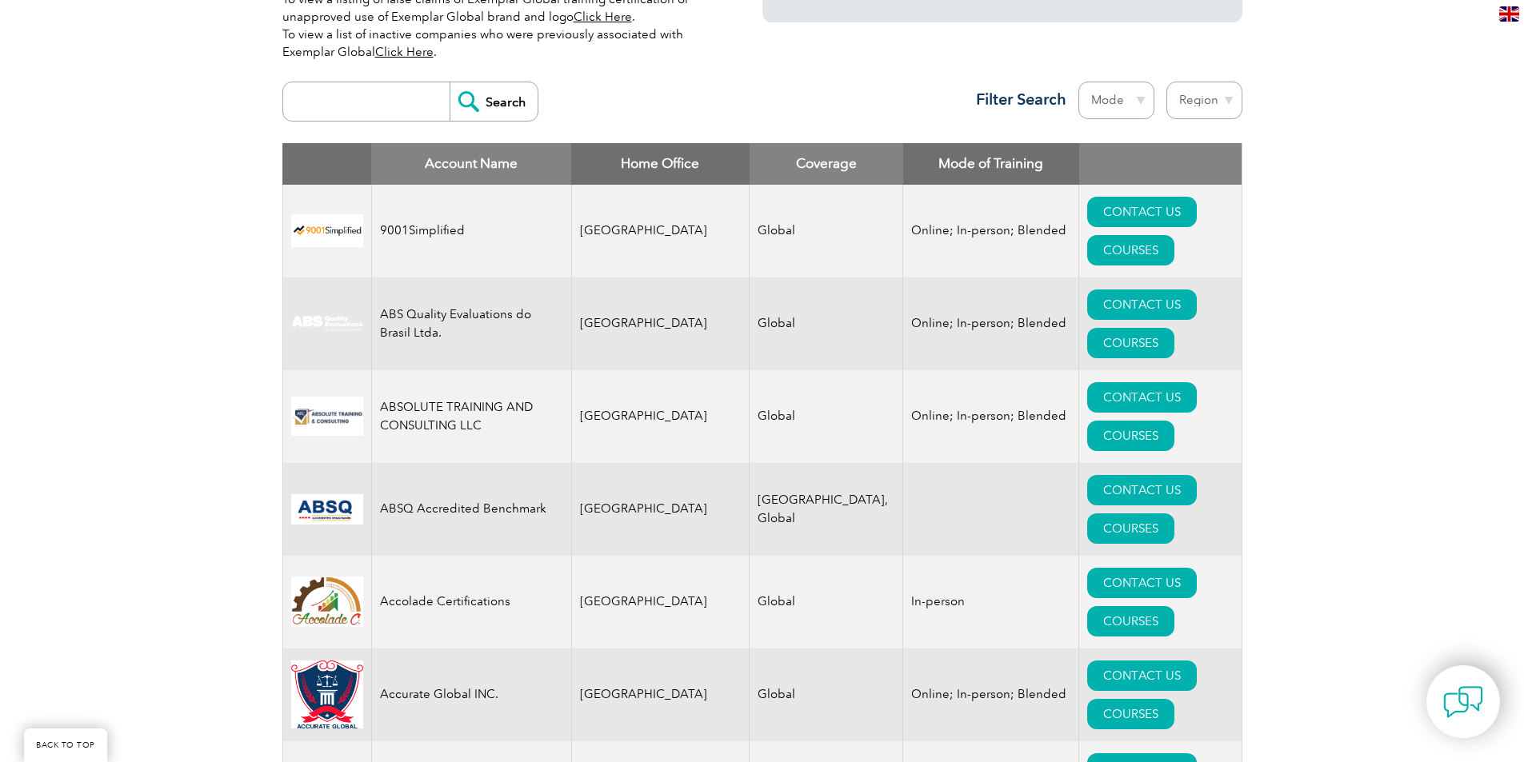
click at [610, 165] on th "Home Office" at bounding box center [660, 164] width 178 height 42
click at [388, 106] on input "search" at bounding box center [370, 101] width 158 height 38
type input "Pakistan"
click at [449, 82] on input "Search" at bounding box center [493, 101] width 88 height 38
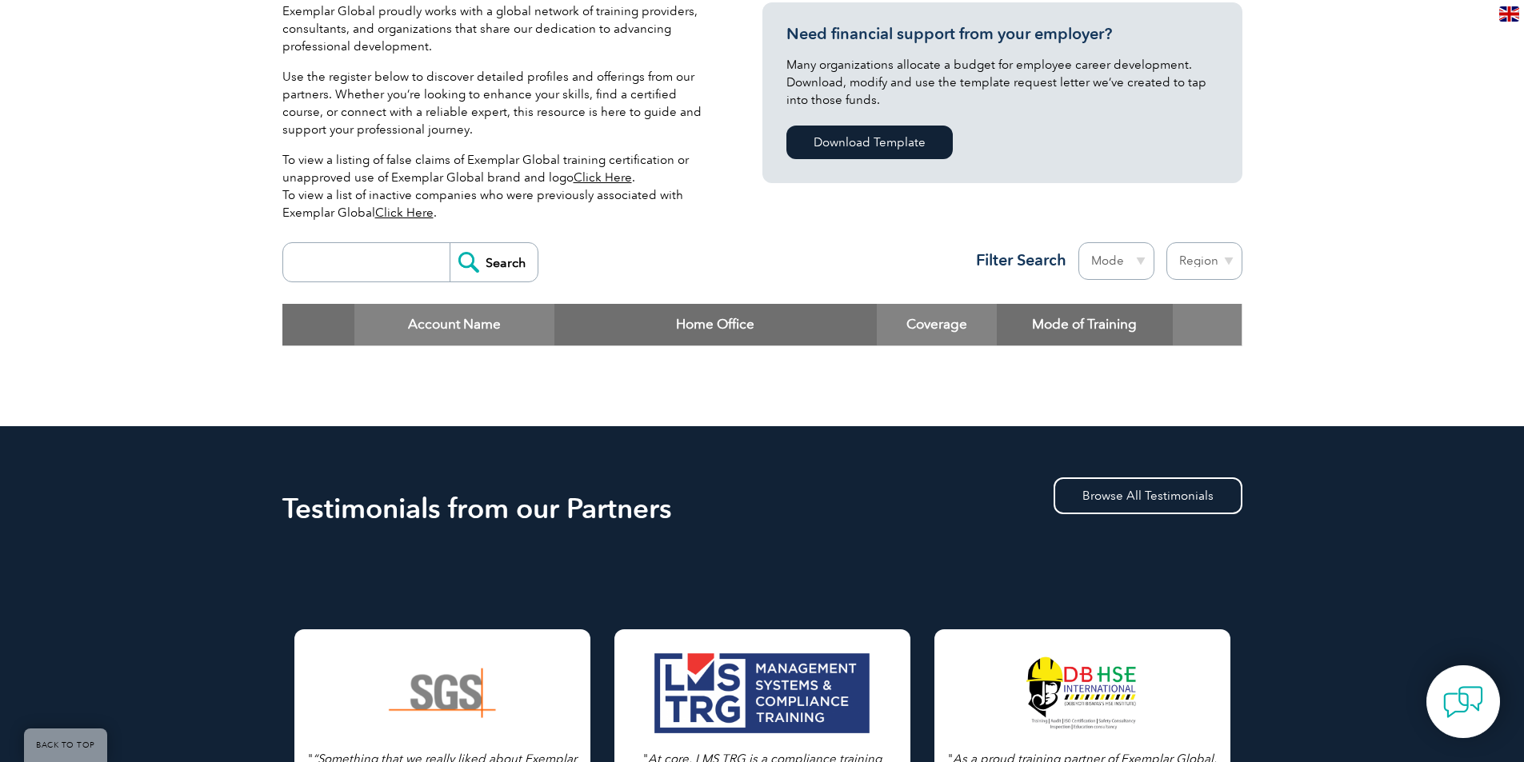
scroll to position [400, 0]
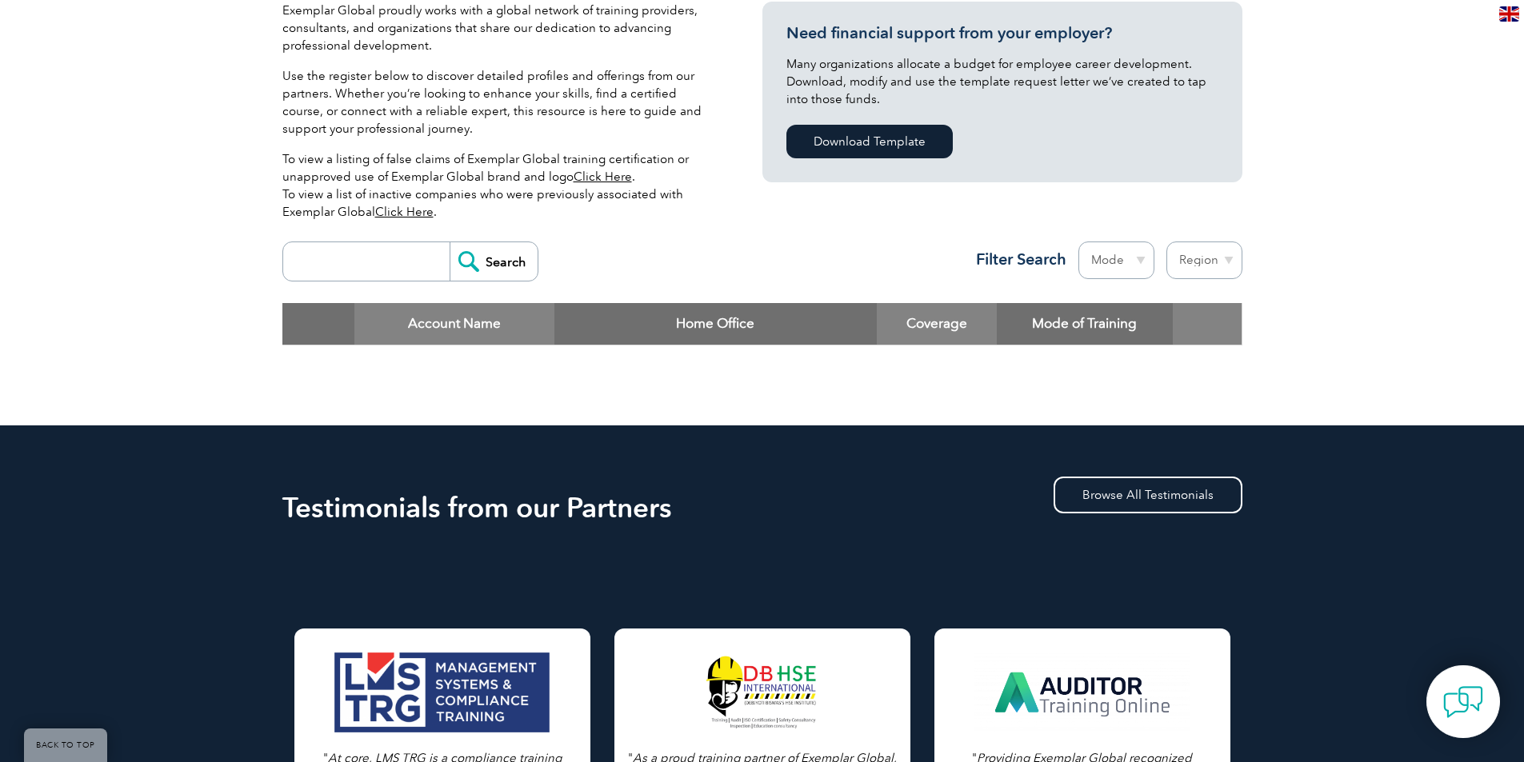
click at [1219, 266] on select "Region [GEOGRAPHIC_DATA] [GEOGRAPHIC_DATA] [GEOGRAPHIC_DATA] [GEOGRAPHIC_DATA] …" at bounding box center [1204, 261] width 76 height 38
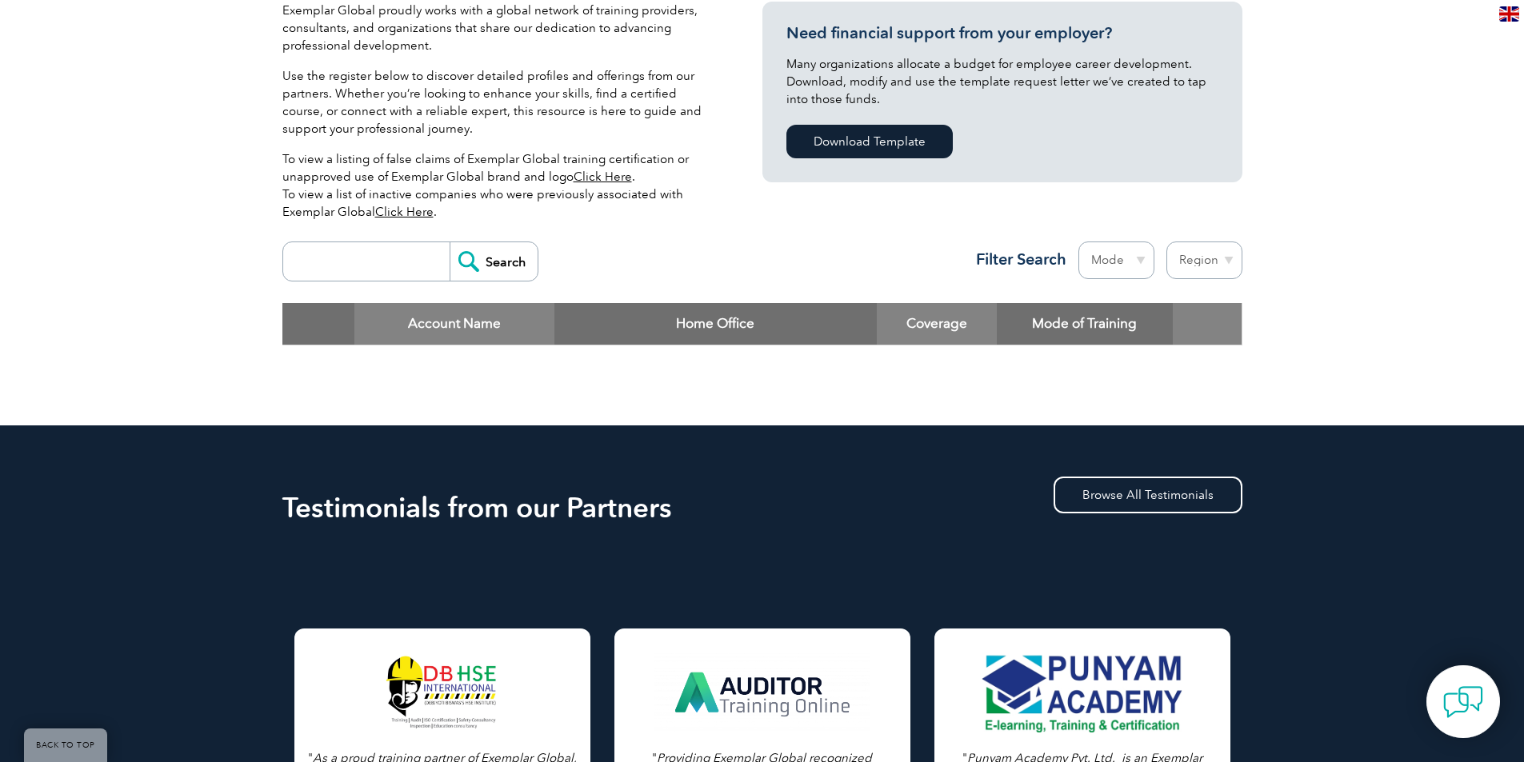
select select "[GEOGRAPHIC_DATA]"
click at [1166, 242] on select "Region [GEOGRAPHIC_DATA] [GEOGRAPHIC_DATA] [GEOGRAPHIC_DATA] [GEOGRAPHIC_DATA] …" at bounding box center [1204, 261] width 76 height 38
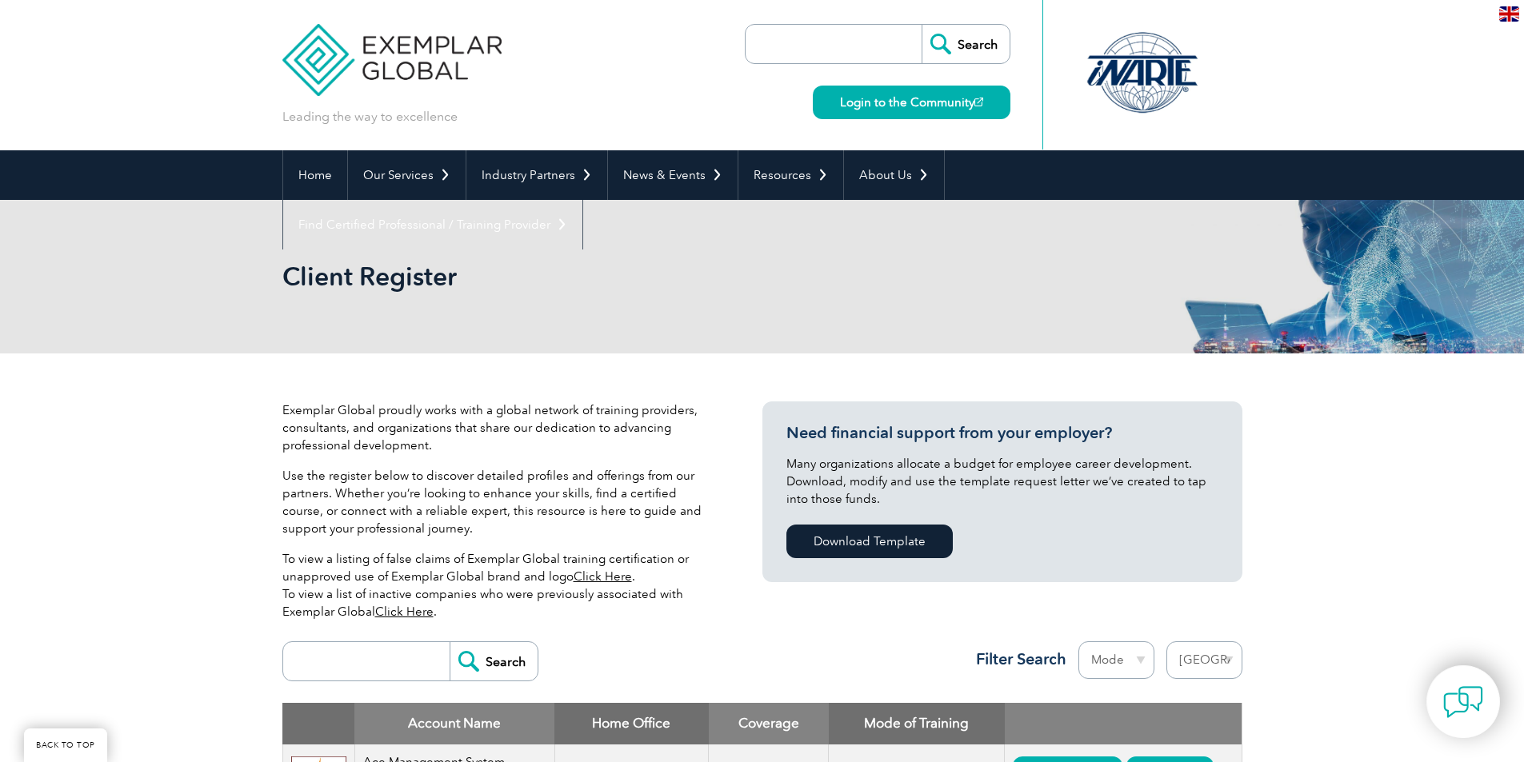
select select "[GEOGRAPHIC_DATA]"
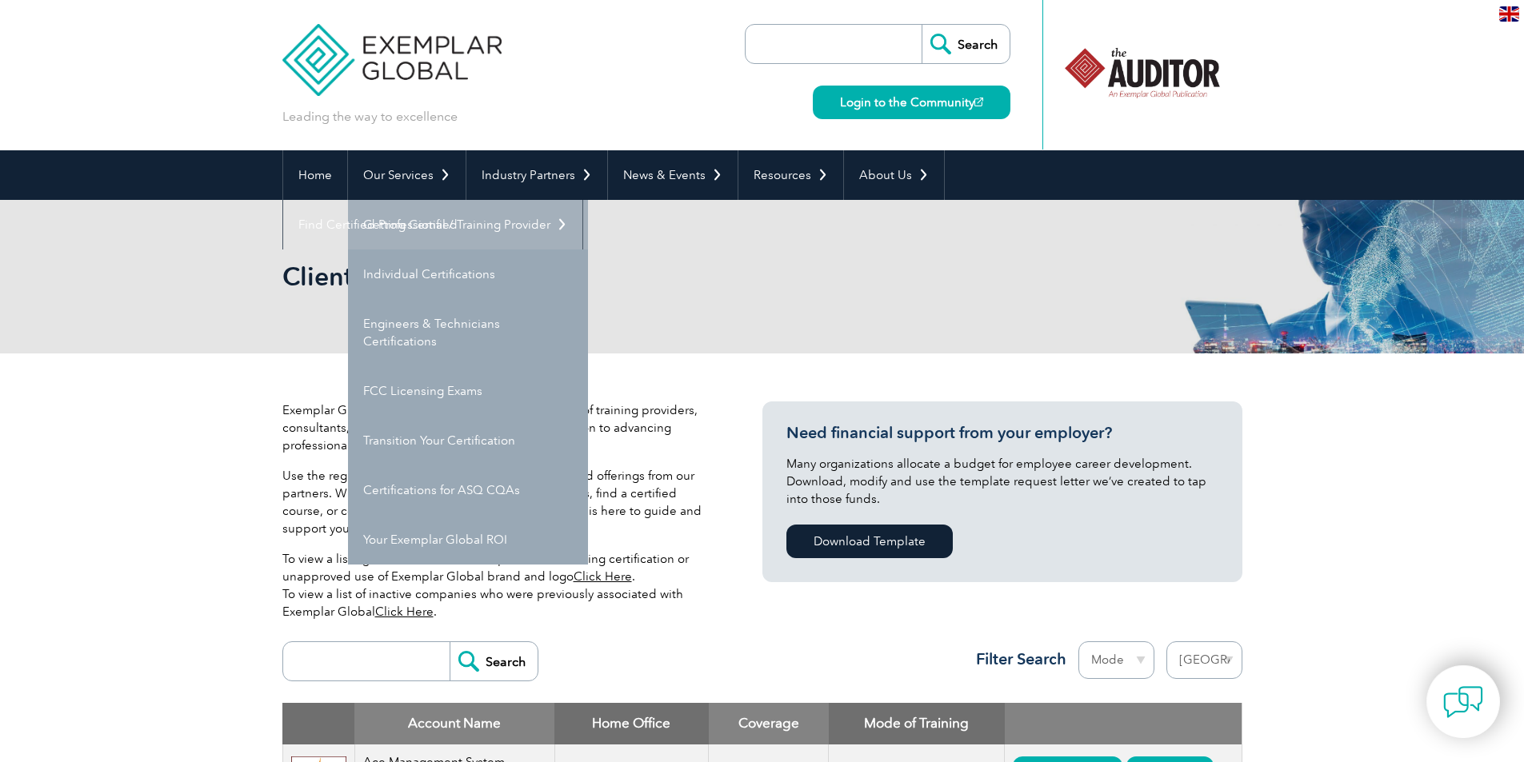
click at [404, 218] on link "Getting Certified" at bounding box center [468, 225] width 240 height 50
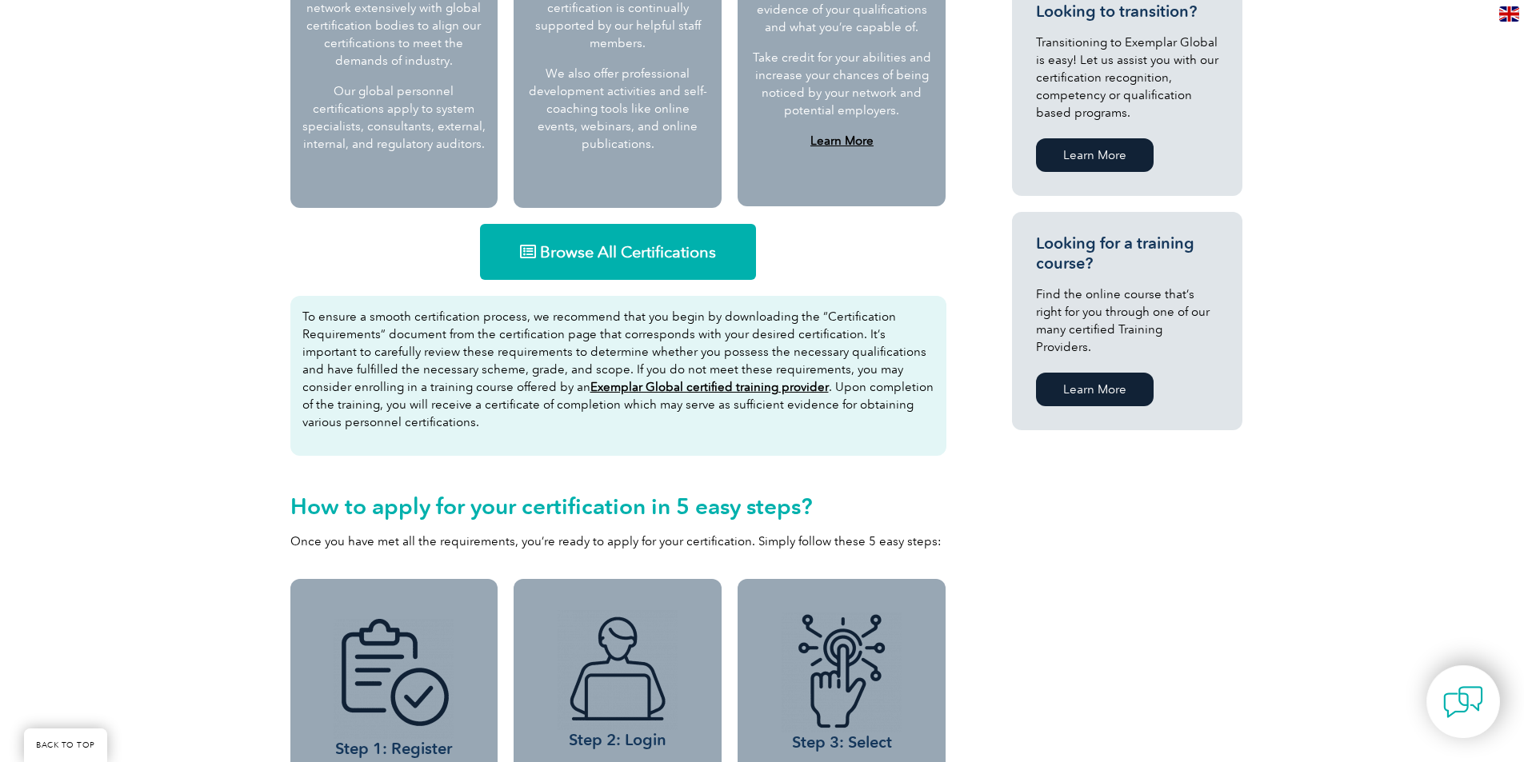
scroll to position [929, 0]
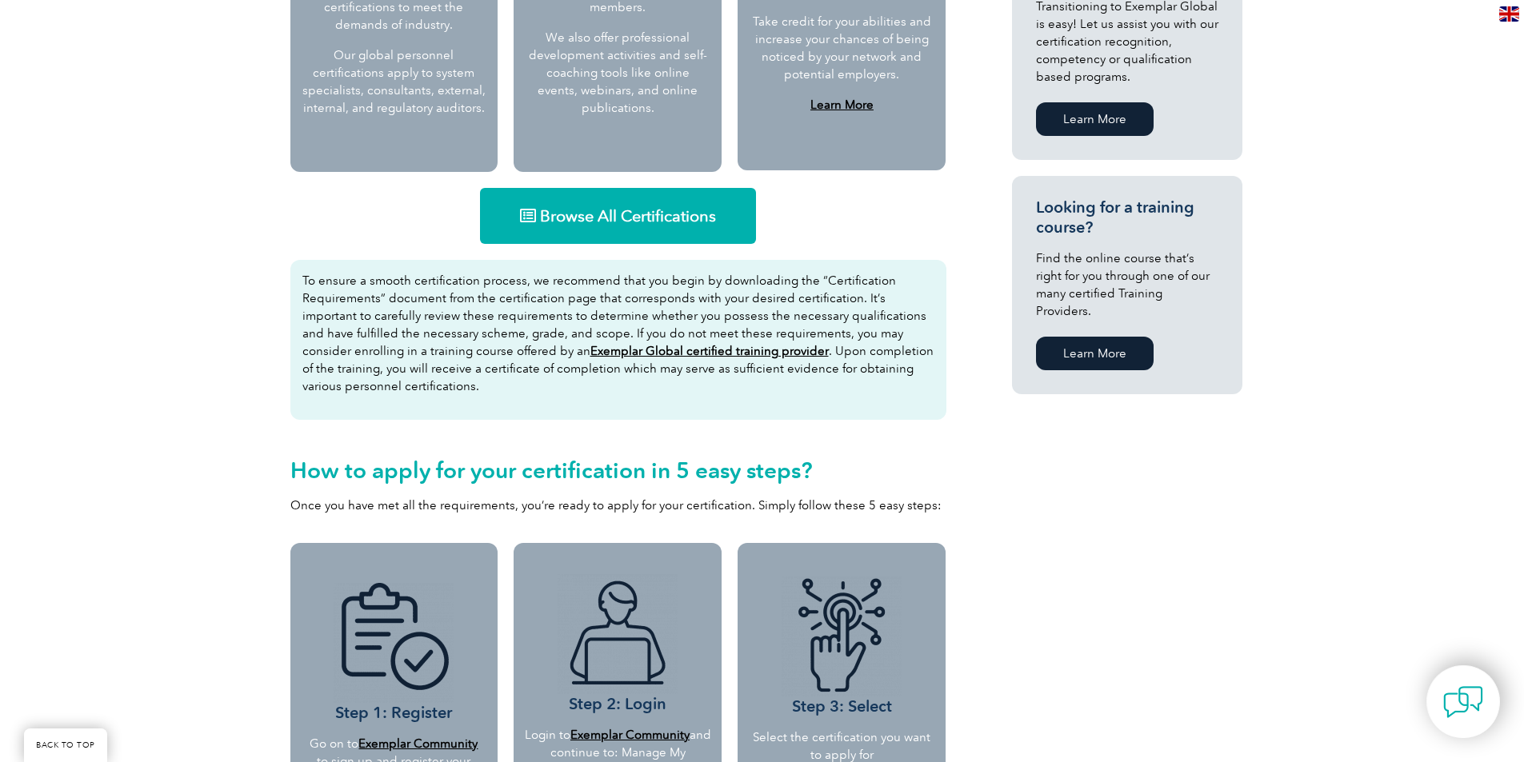
click at [591, 216] on span "Browse All Certifications" at bounding box center [628, 216] width 176 height 16
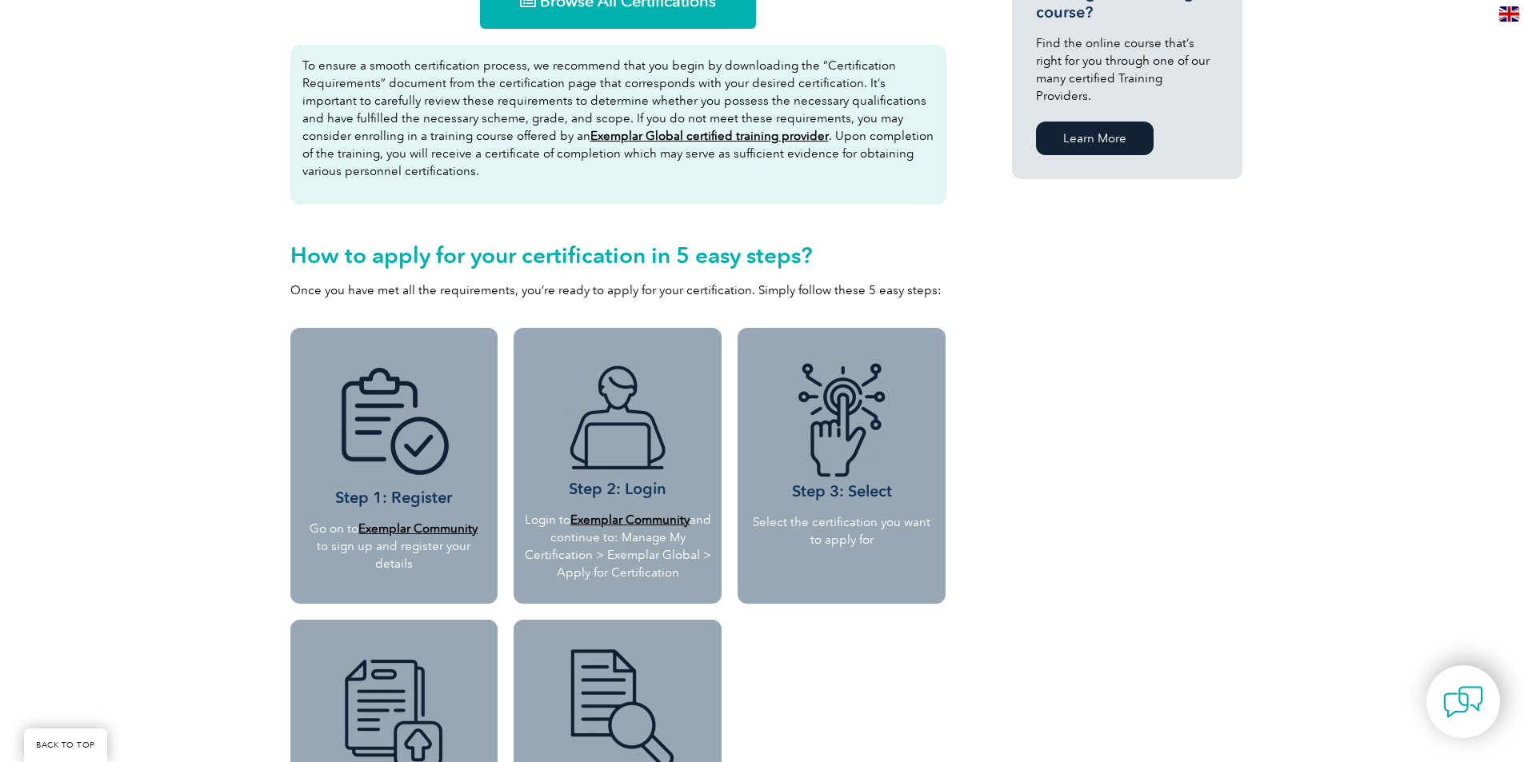
scroll to position [1249, 0]
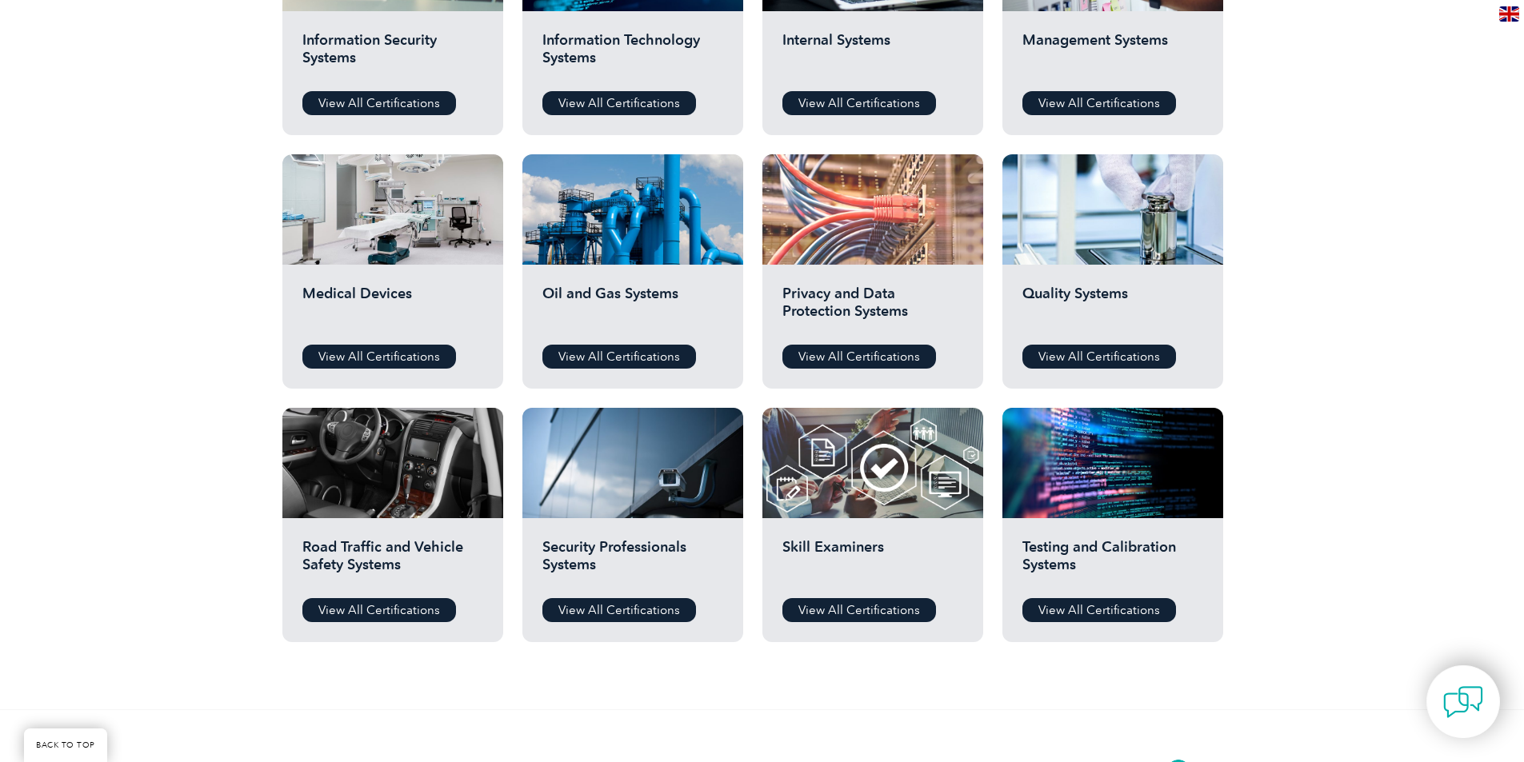
scroll to position [960, 0]
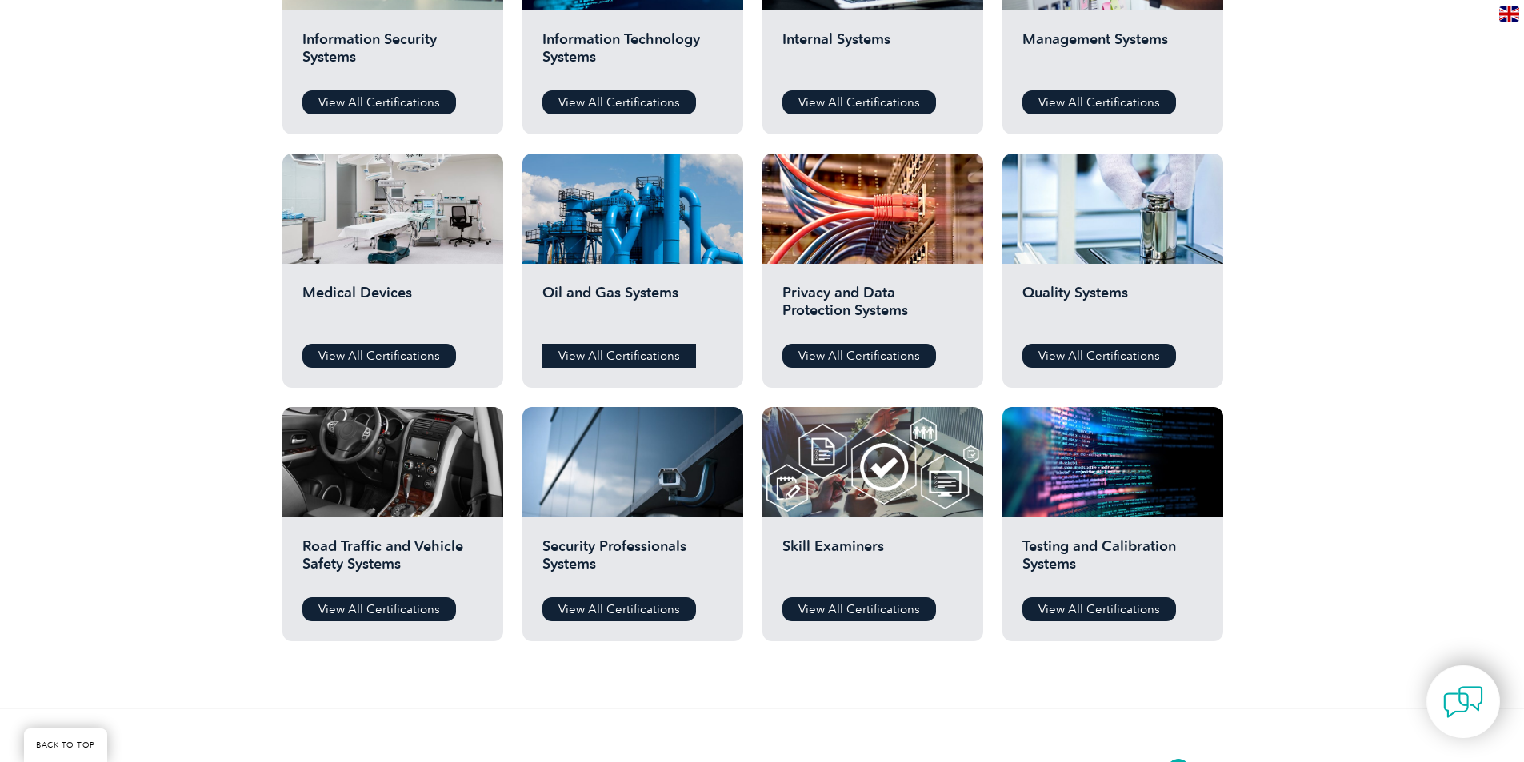
click at [651, 357] on link "View All Certifications" at bounding box center [619, 356] width 154 height 24
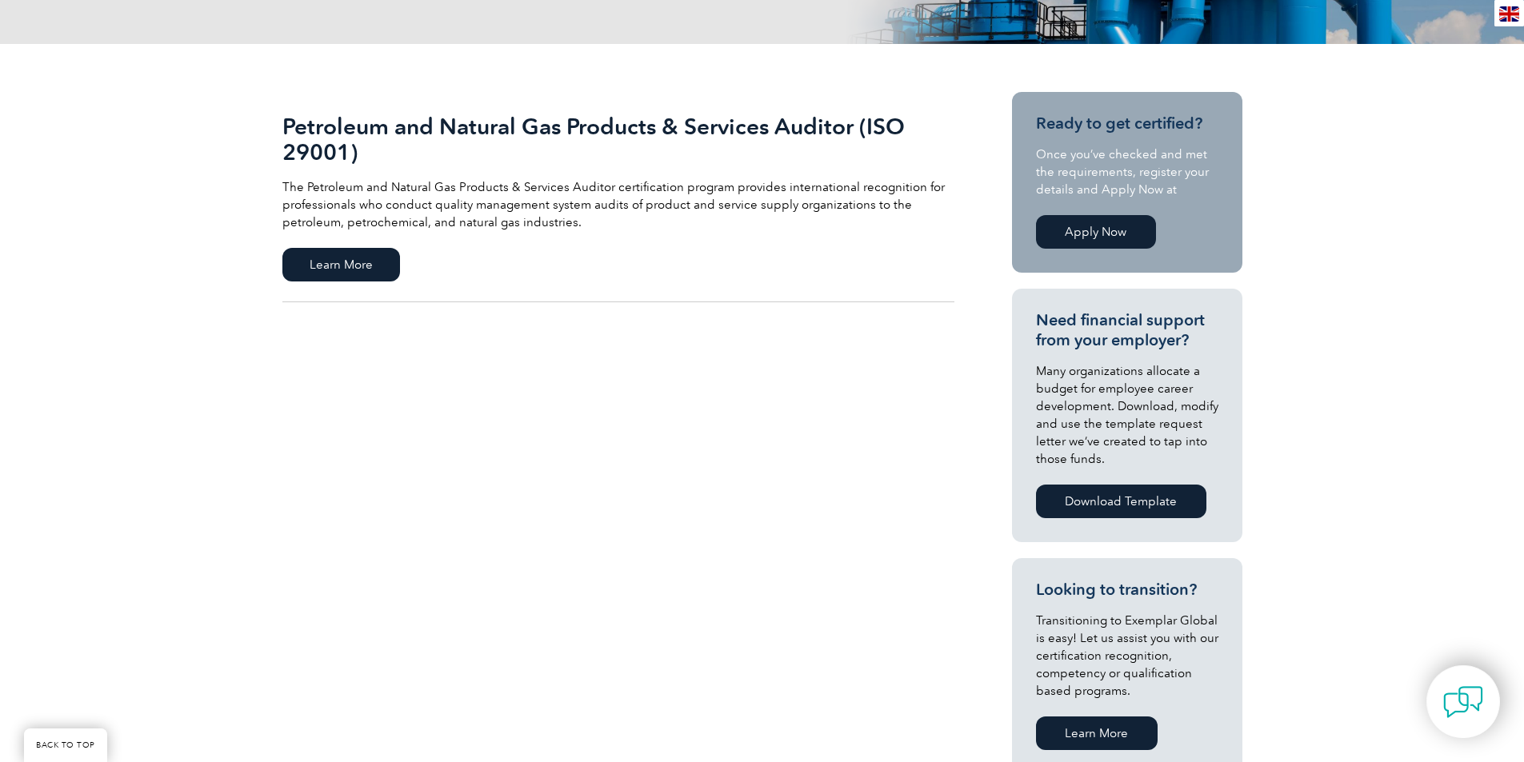
scroll to position [320, 0]
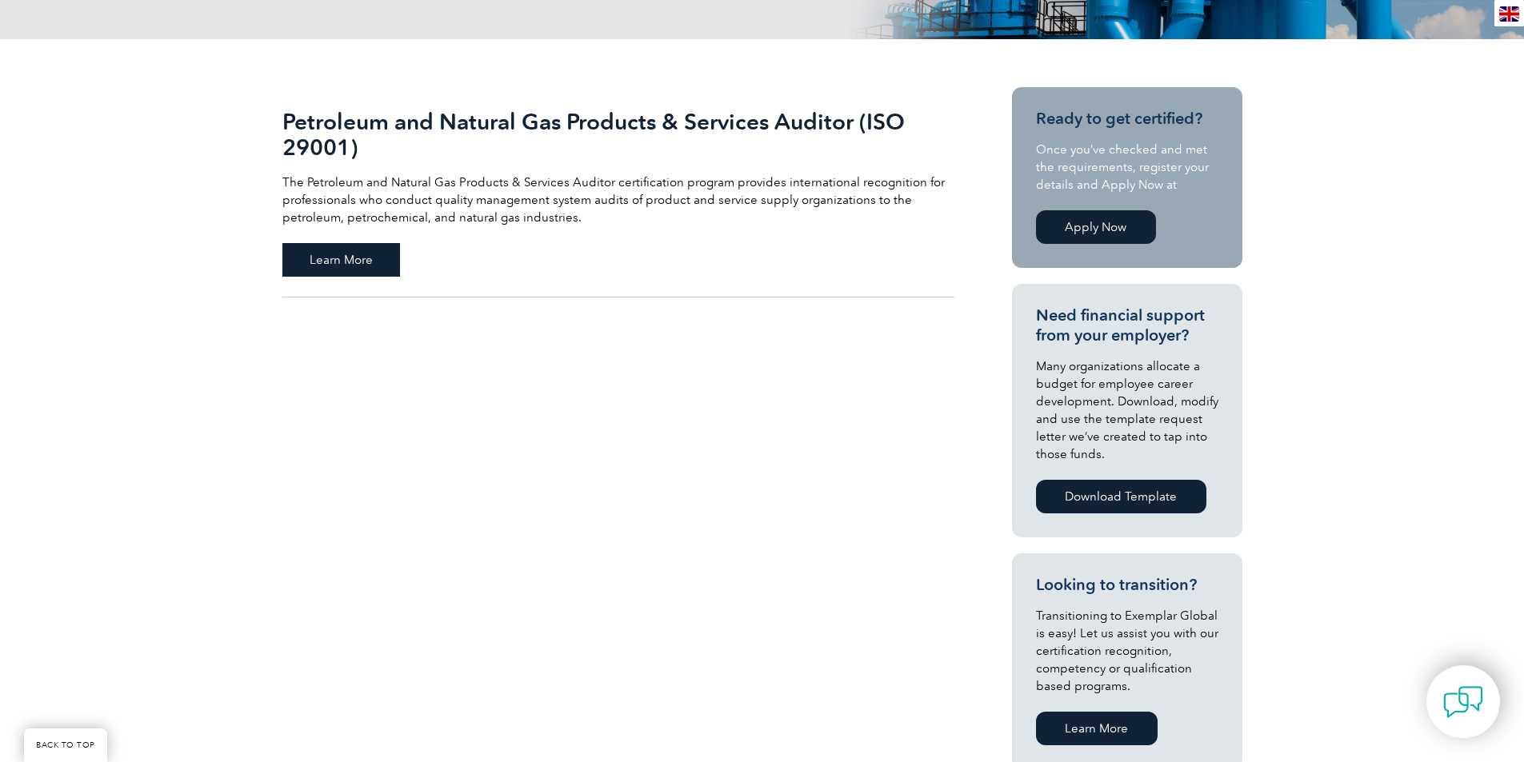
click at [346, 261] on span "Learn More" at bounding box center [341, 260] width 118 height 34
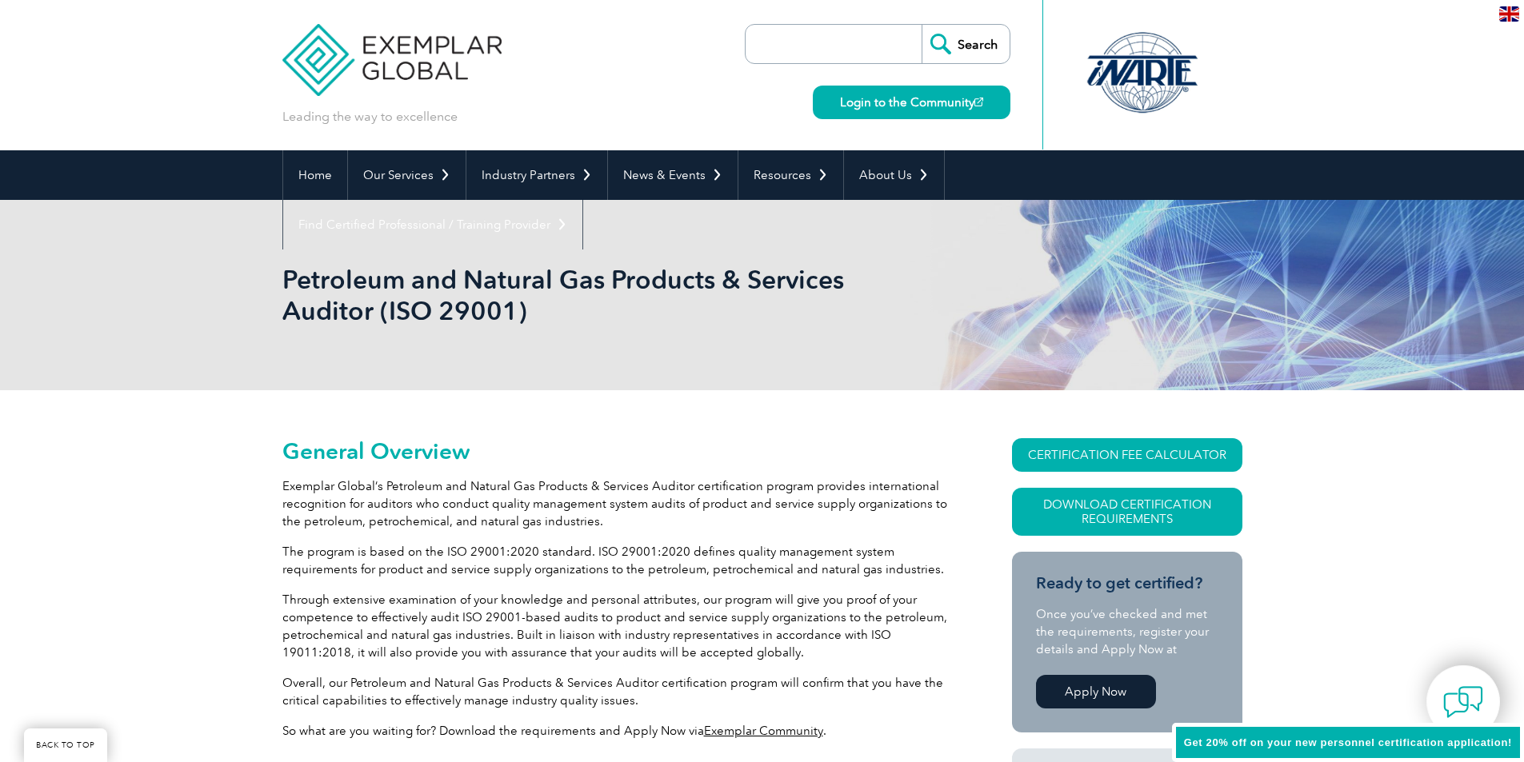
scroll to position [208, 0]
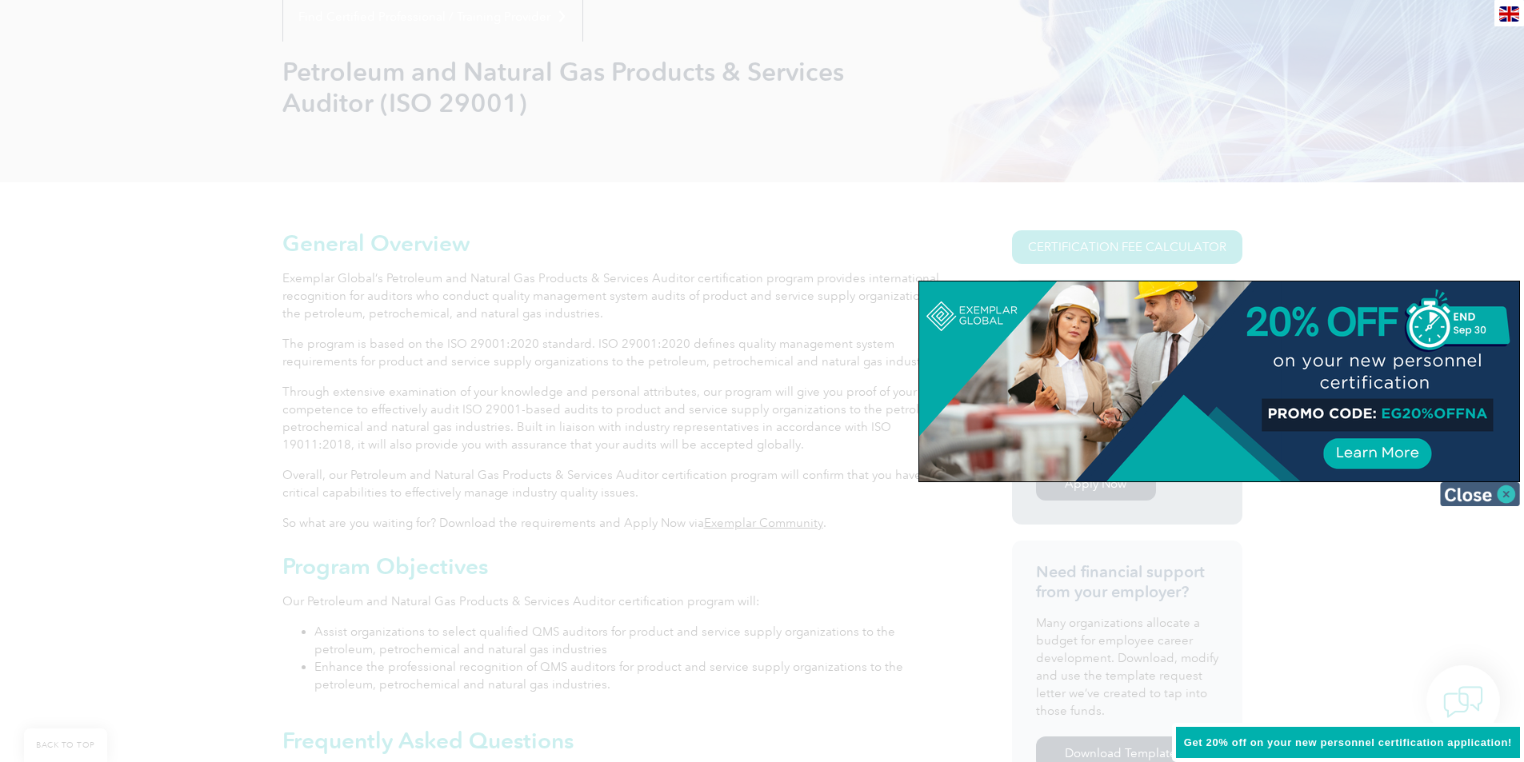
click at [1459, 504] on img at bounding box center [1480, 494] width 80 height 24
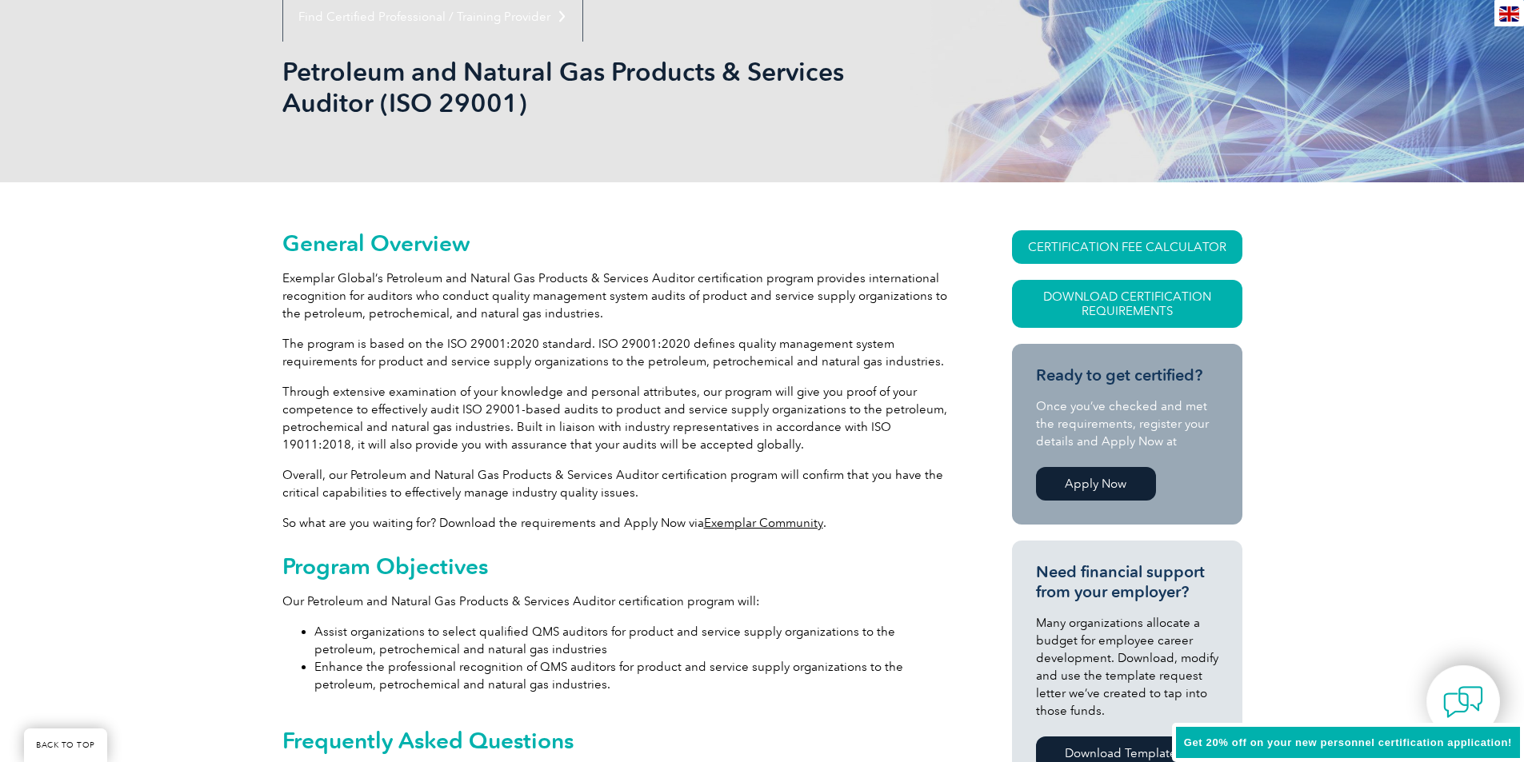
click at [753, 522] on link "Exemplar Community" at bounding box center [763, 523] width 119 height 14
